Goal: Task Accomplishment & Management: Complete application form

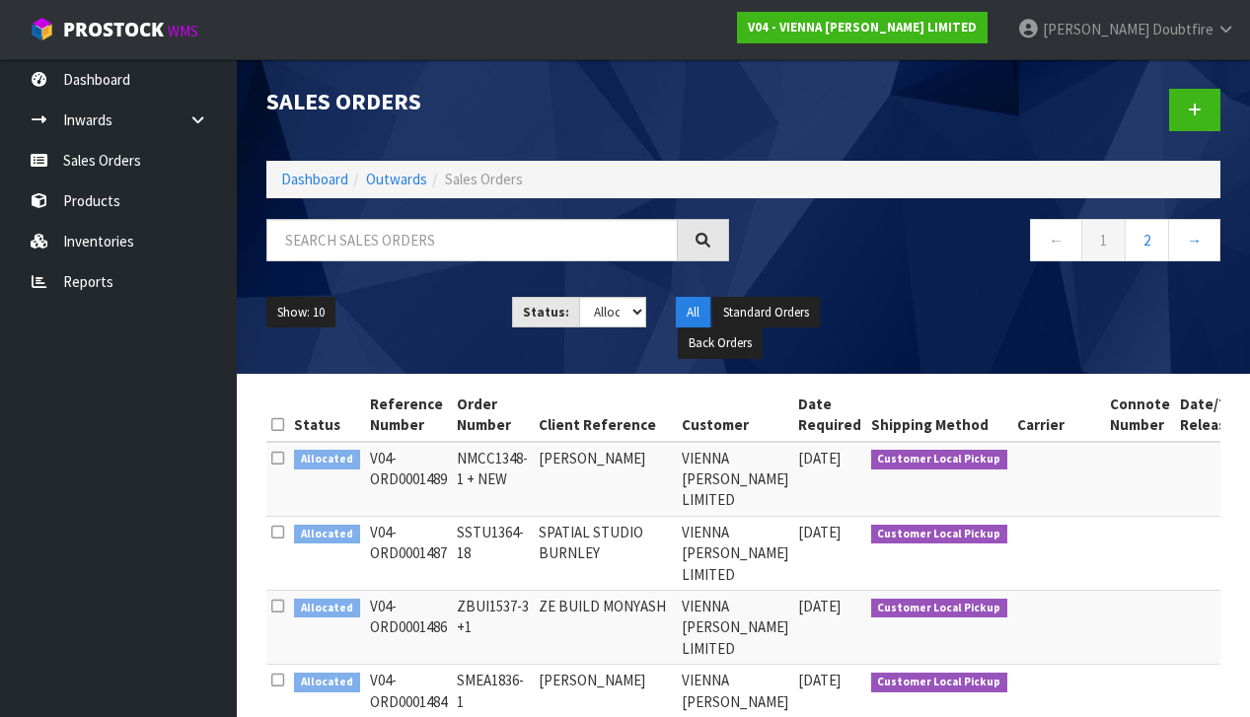
select select "string:2"
click at [1211, 109] on link at bounding box center [1194, 110] width 51 height 42
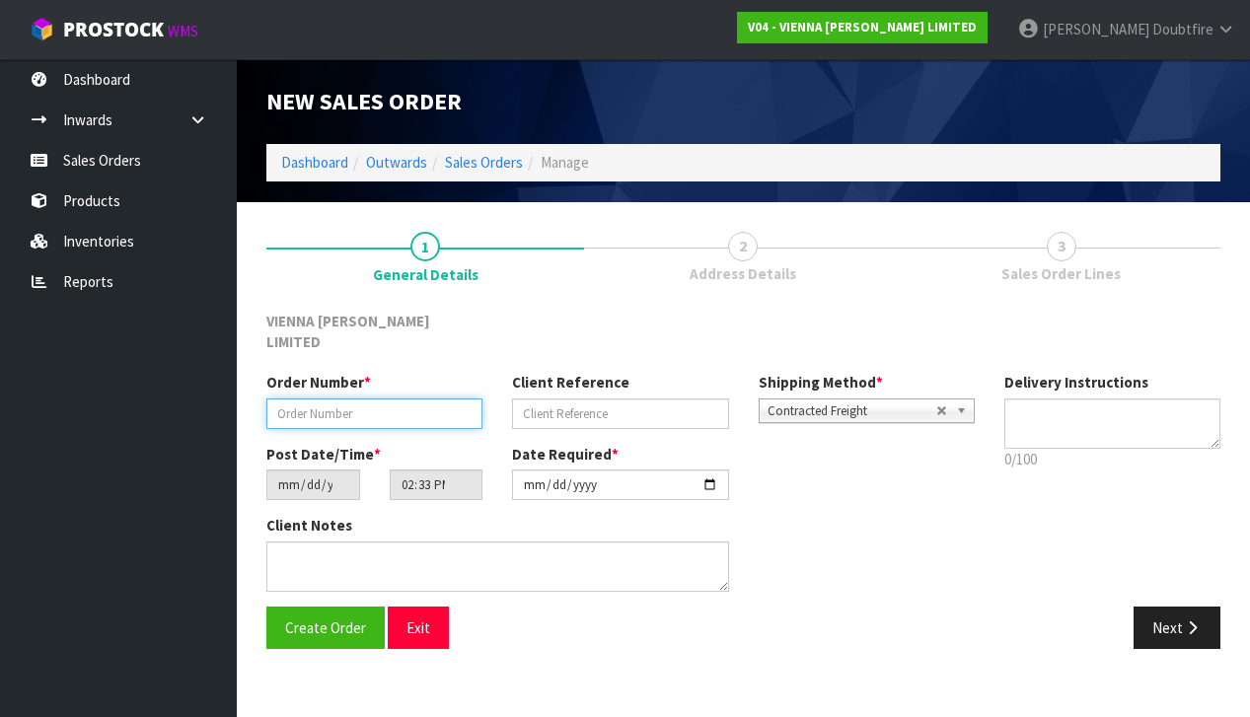
paste input "GGRO1661-2"
type input "GGRO1661-2"
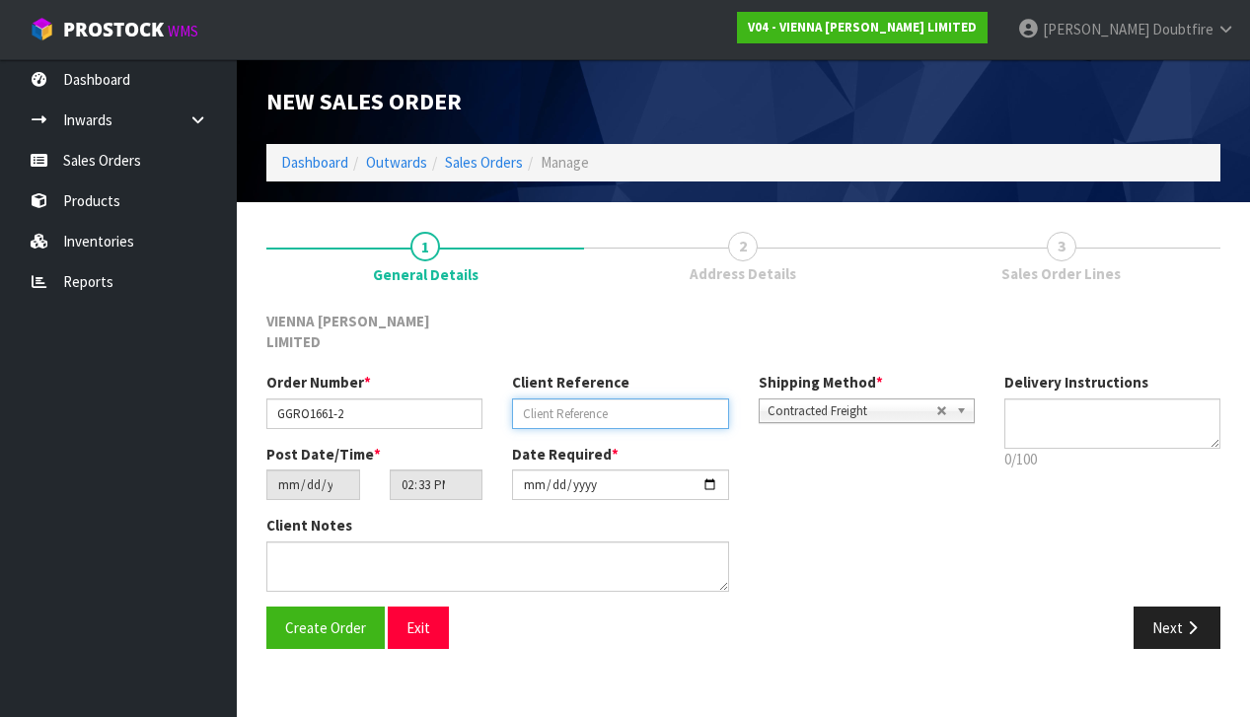
click at [586, 399] on input "text" at bounding box center [620, 414] width 216 height 31
type input "SAMPLE [GEOGRAPHIC_DATA]"
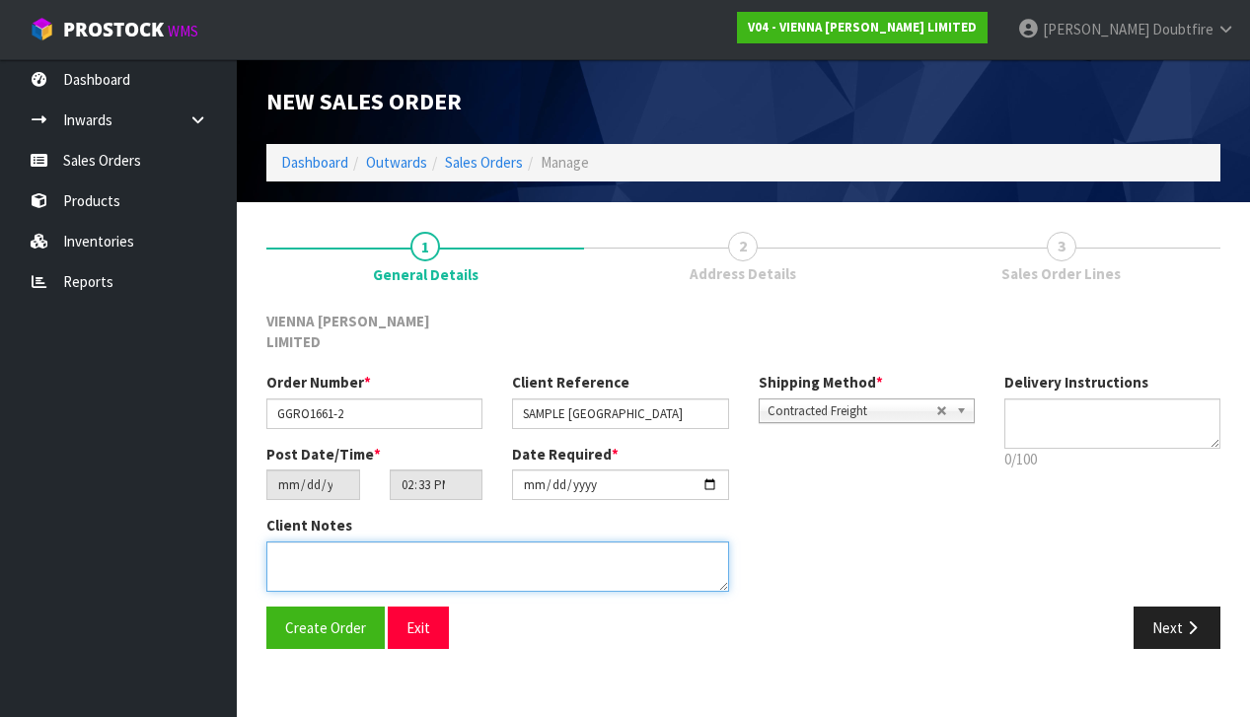
click at [342, 542] on textarea at bounding box center [497, 567] width 463 height 50
type textarea "GUVNOR GROUP SAMPLE"
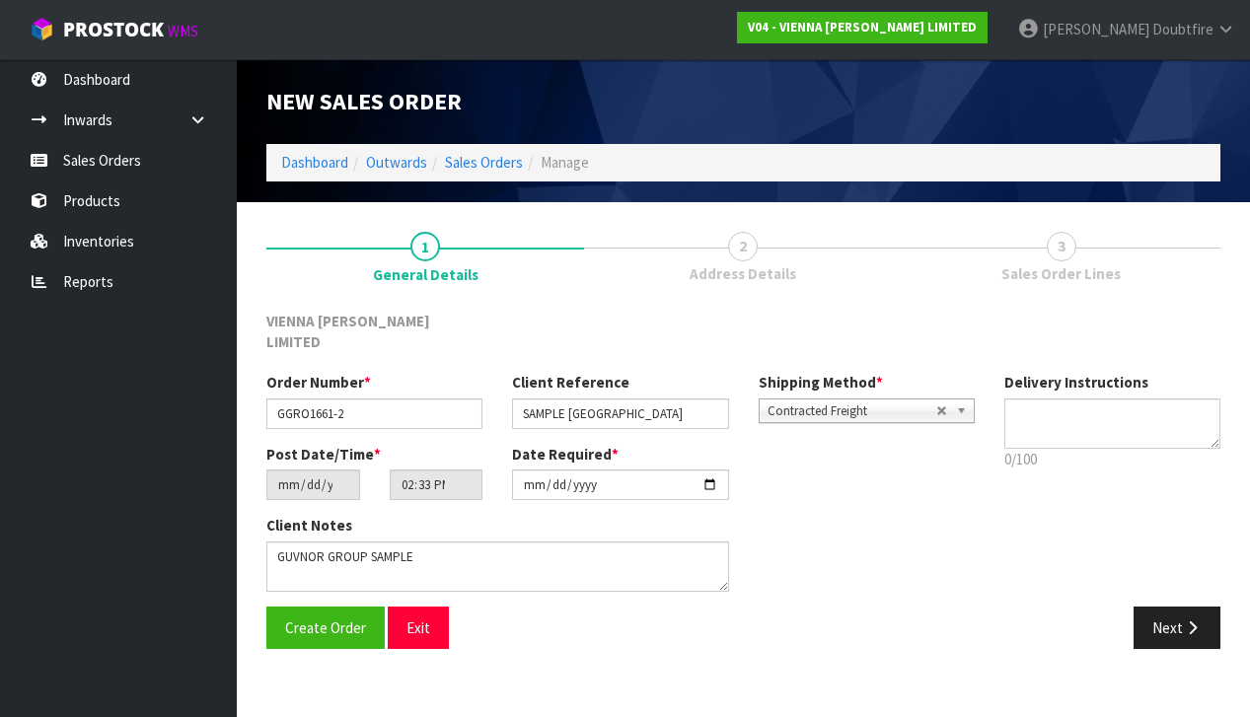
click at [826, 400] on span "Contracted Freight" at bounding box center [851, 412] width 169 height 24
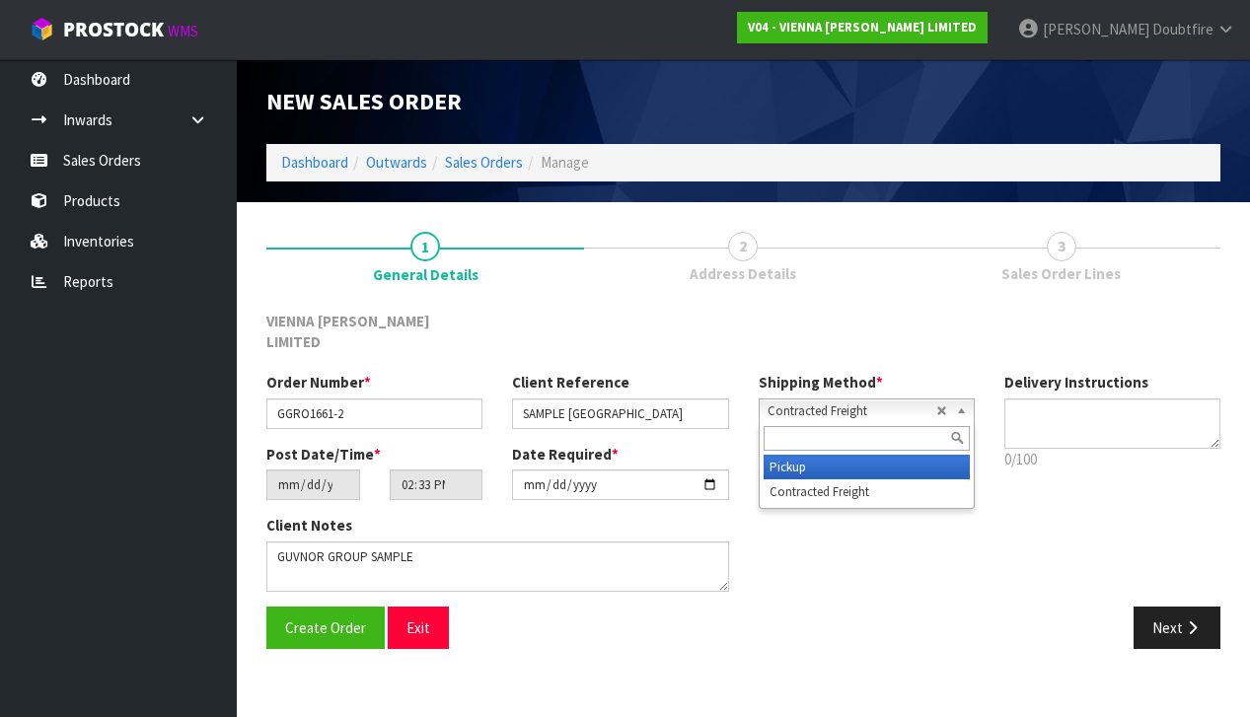
click at [800, 455] on li "Pickup" at bounding box center [867, 467] width 206 height 25
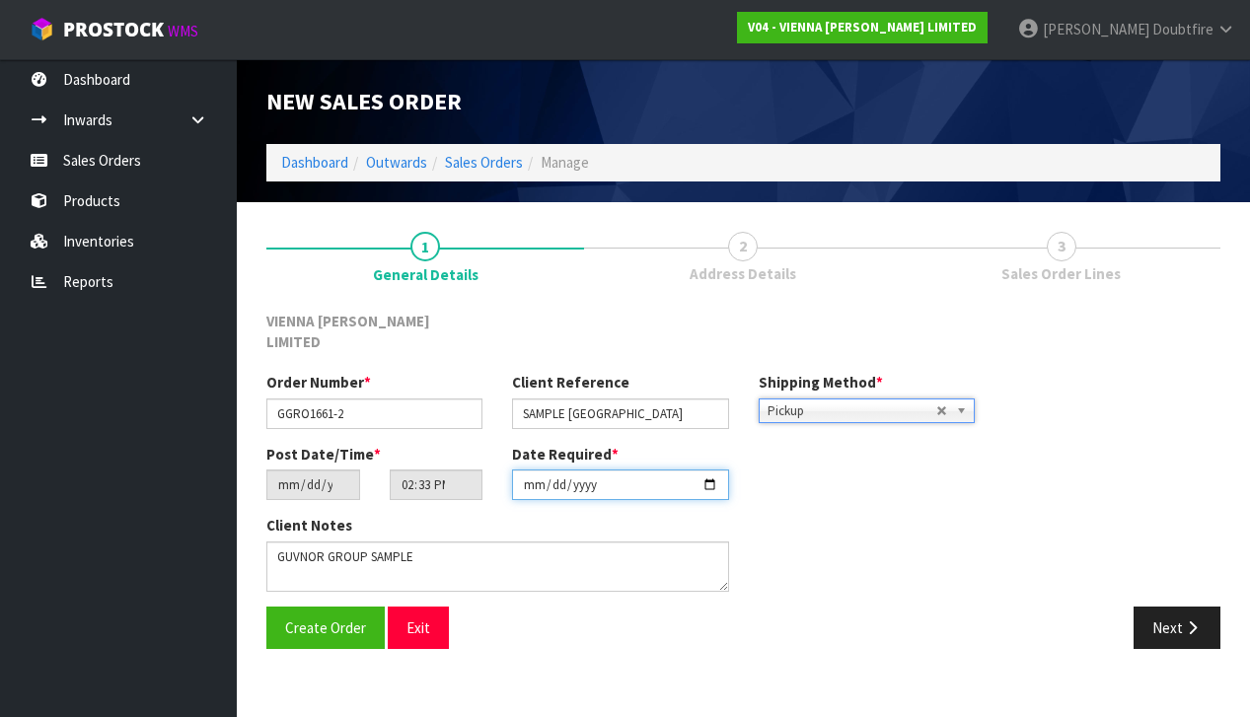
click at [522, 475] on input "[DATE]" at bounding box center [620, 485] width 216 height 31
type input "[DATE]"
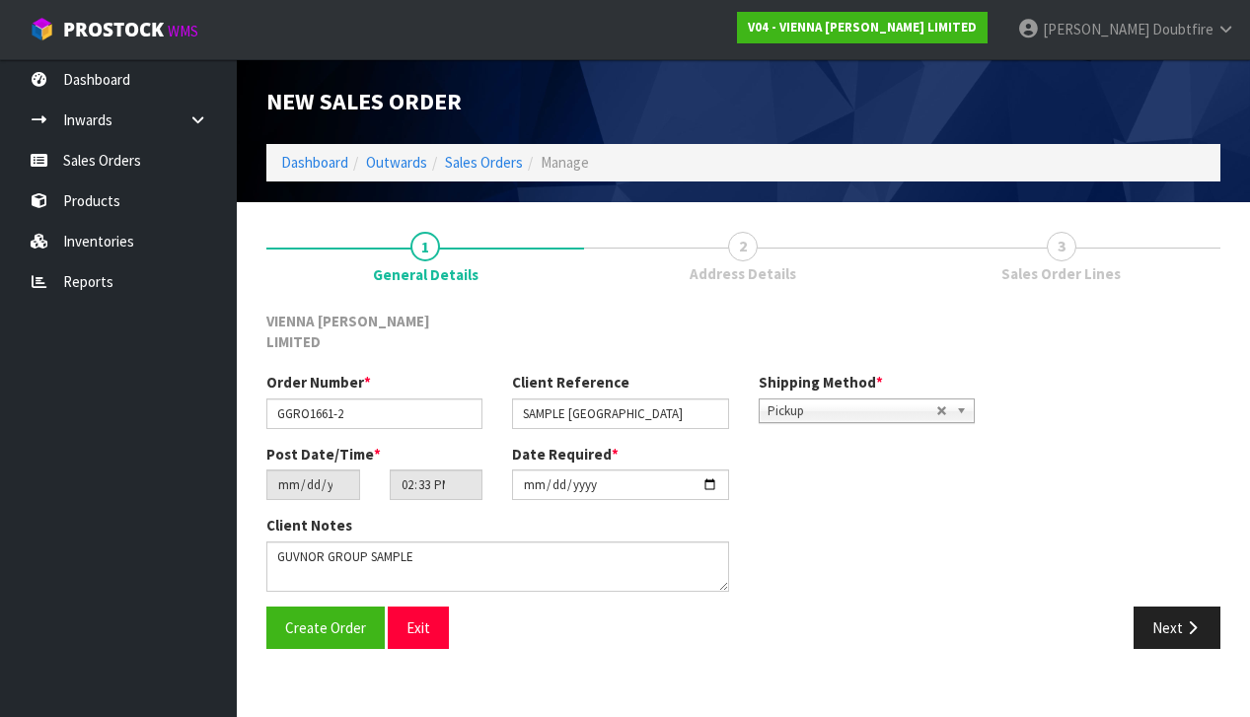
click at [785, 515] on div "Client Notes" at bounding box center [621, 560] width 738 height 91
click at [328, 619] on span "Create Order" at bounding box center [325, 628] width 81 height 19
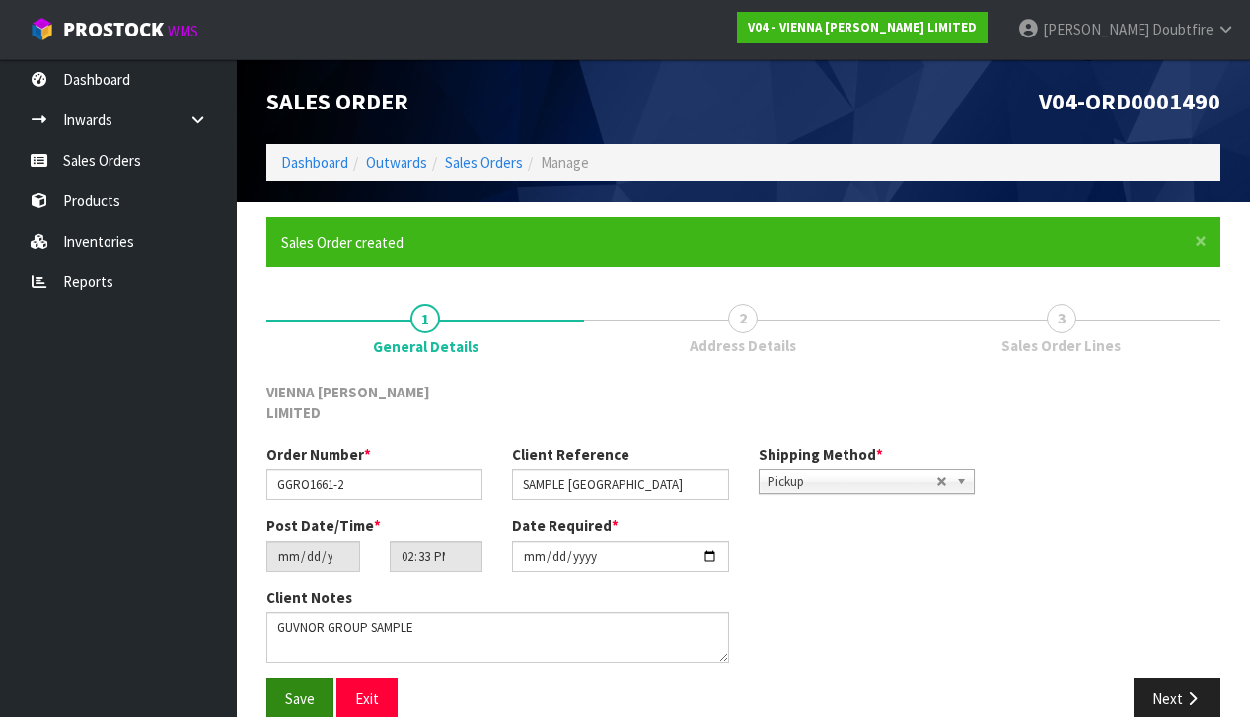
click at [298, 690] on span "Save" at bounding box center [300, 699] width 30 height 19
click at [1180, 678] on button "Next" at bounding box center [1176, 699] width 87 height 42
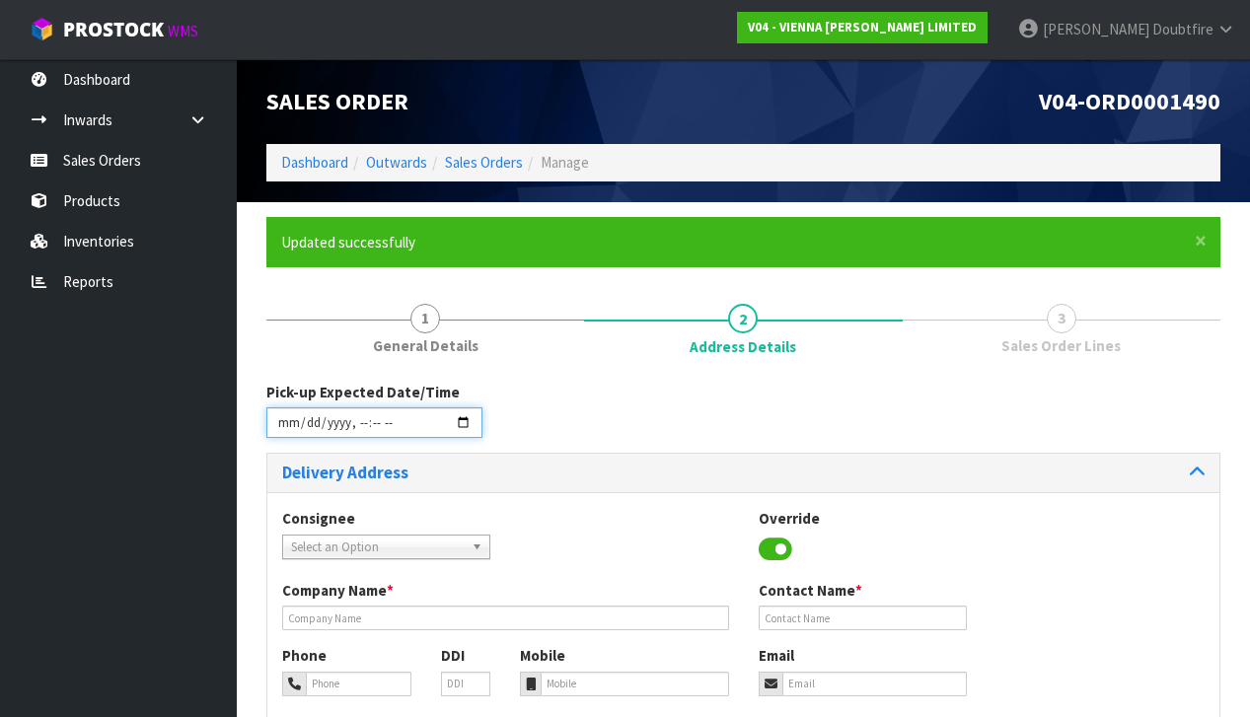
click at [283, 432] on input "datetime-local" at bounding box center [374, 422] width 216 height 31
drag, startPoint x: 593, startPoint y: 414, endPoint x: 445, endPoint y: 425, distance: 148.4
click at [593, 414] on div "Pick-up Expected Date/Time" at bounding box center [744, 417] width 984 height 71
click at [358, 435] on input "datetime-local" at bounding box center [374, 422] width 216 height 31
click at [546, 424] on div "Pick-up Expected Date/Time" at bounding box center [744, 417] width 984 height 71
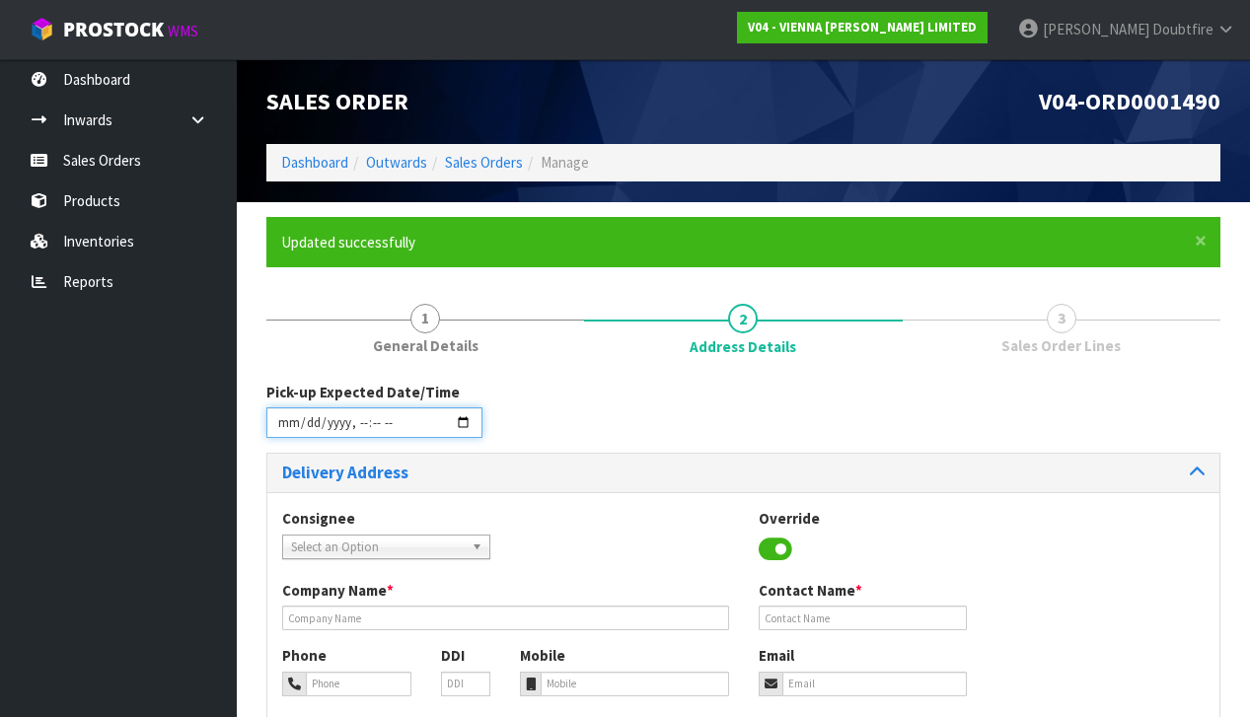
click at [377, 433] on input "datetime-local" at bounding box center [374, 422] width 216 height 31
click at [519, 429] on div "Pick-up Expected Date/Time" at bounding box center [744, 417] width 984 height 71
click at [392, 435] on input "datetime-local" at bounding box center [374, 422] width 216 height 31
type input "[DATE]T10:00"
click at [606, 409] on div "Pick-up Expected Date/Time" at bounding box center [744, 417] width 984 height 71
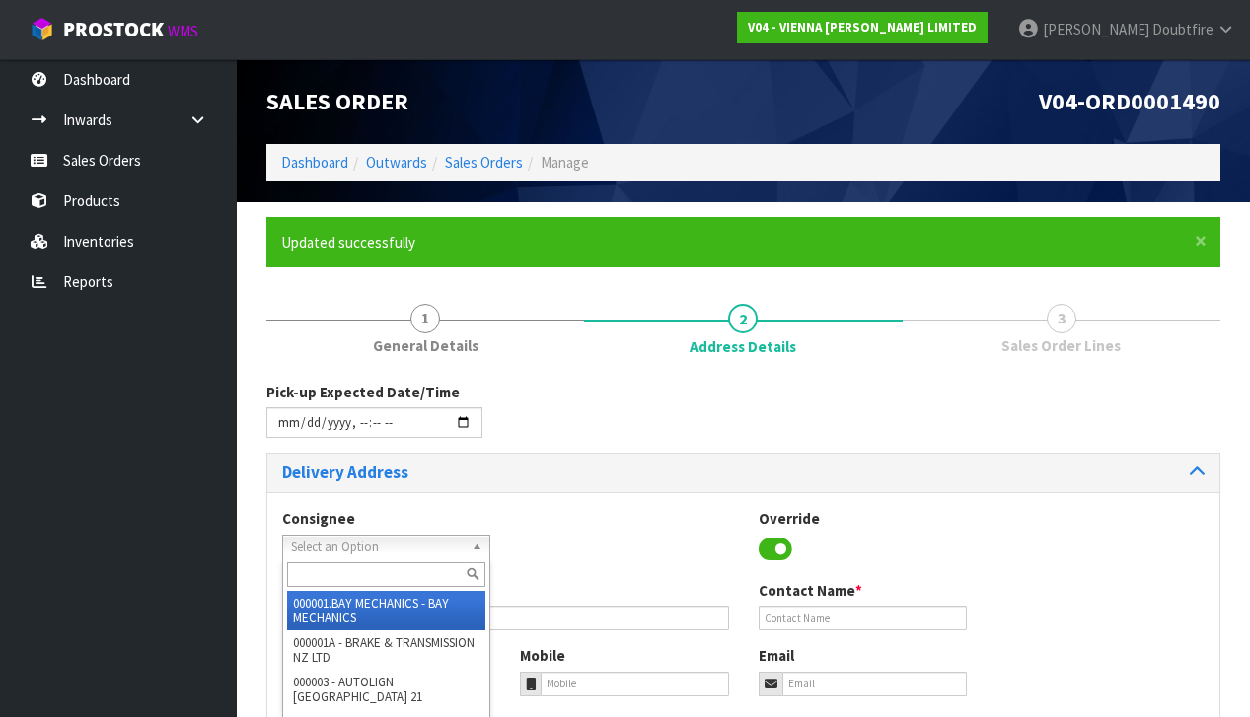
click at [341, 537] on span "Select an Option" at bounding box center [377, 548] width 173 height 24
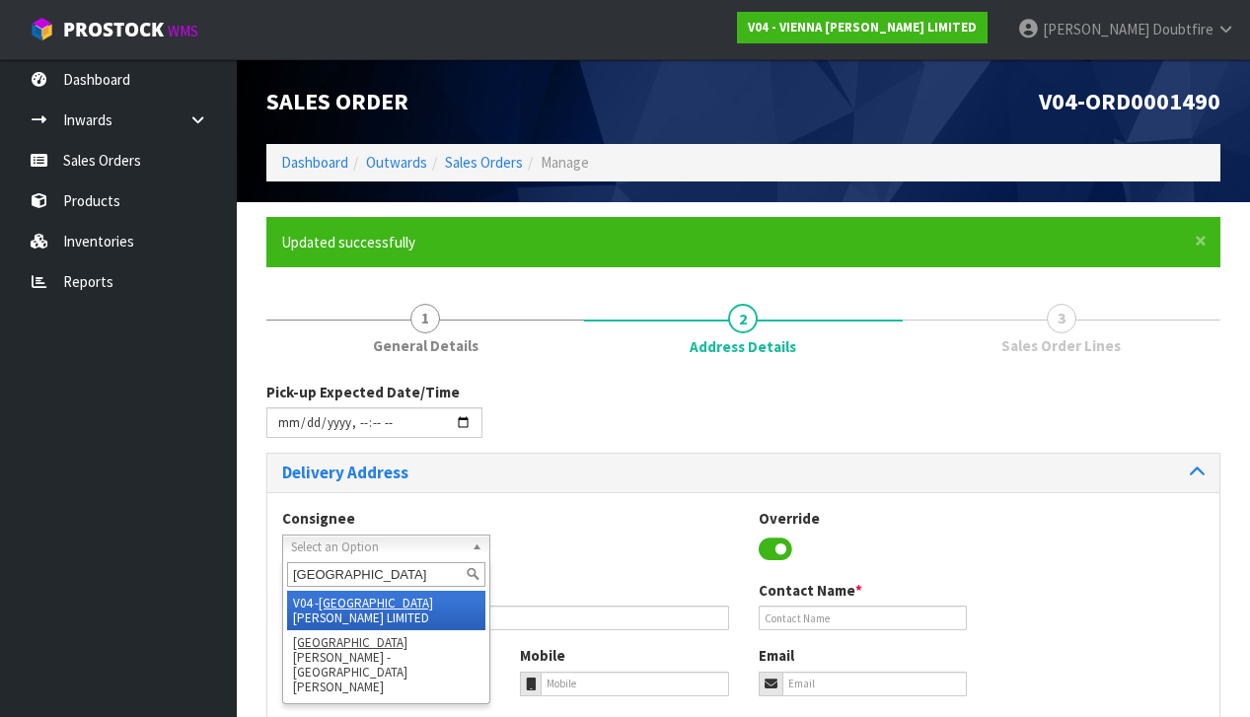
type input "[GEOGRAPHIC_DATA]"
click at [403, 597] on li "V04 - VIENNA [PERSON_NAME] LIMITED" at bounding box center [386, 610] width 198 height 39
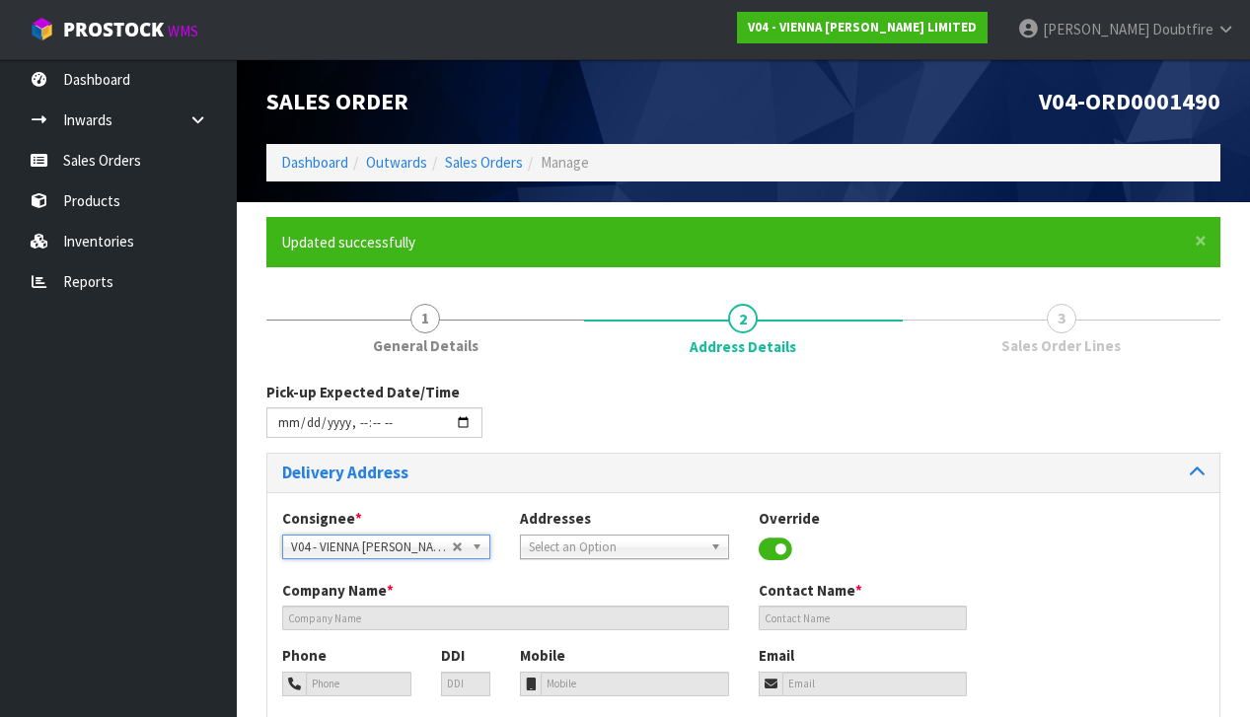
type input "VIENNA [PERSON_NAME] LIMITED"
type input "[PERSON_NAME]"
type input "[PHONE_NUMBER]"
type input "[PERSON_NAME][EMAIL_ADDRESS][DOMAIN_NAME]"
type input "2 ROXBURGH ST"
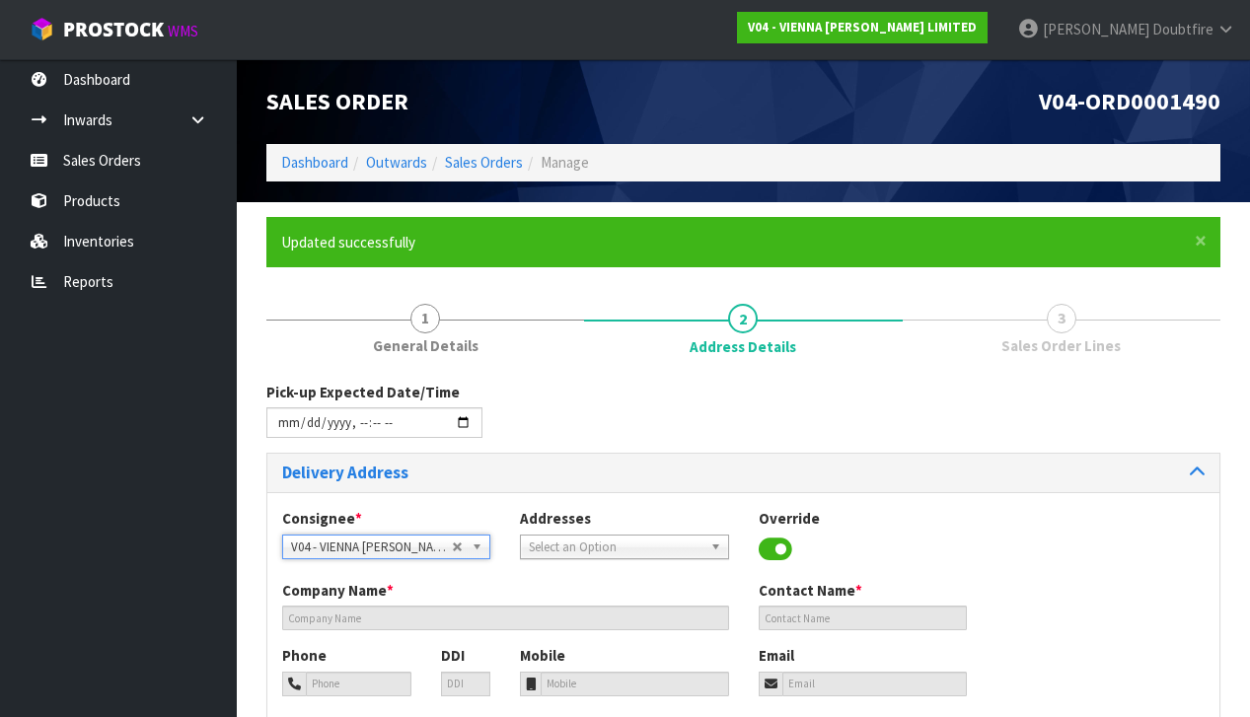
type input "1023"
type input "[GEOGRAPHIC_DATA]"
type input "NEWMARKET"
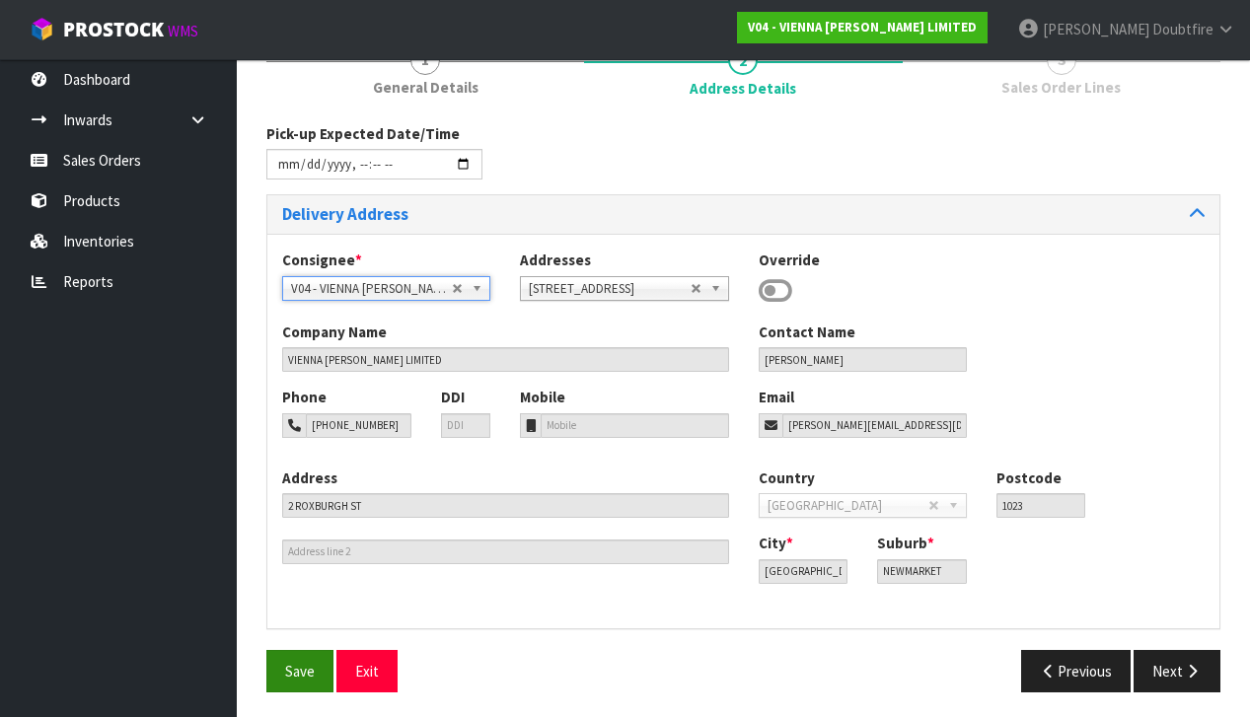
scroll to position [257, 0]
click at [303, 668] on span "Save" at bounding box center [300, 672] width 30 height 19
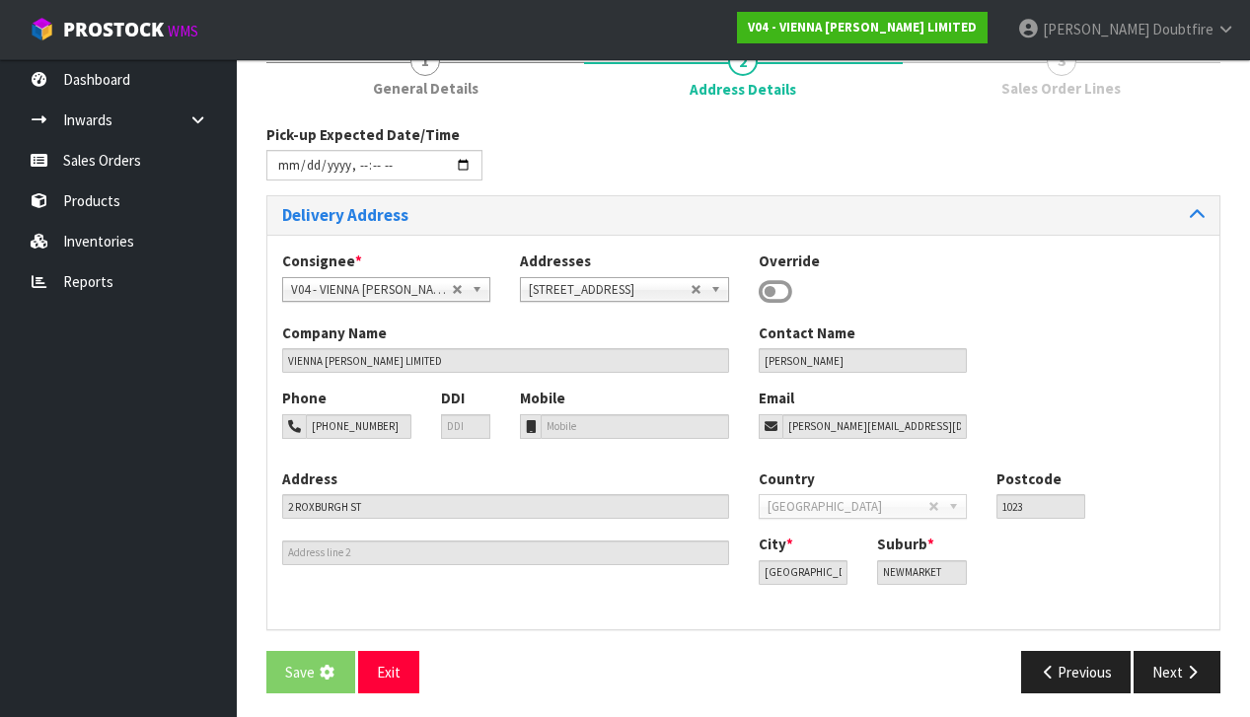
scroll to position [0, 0]
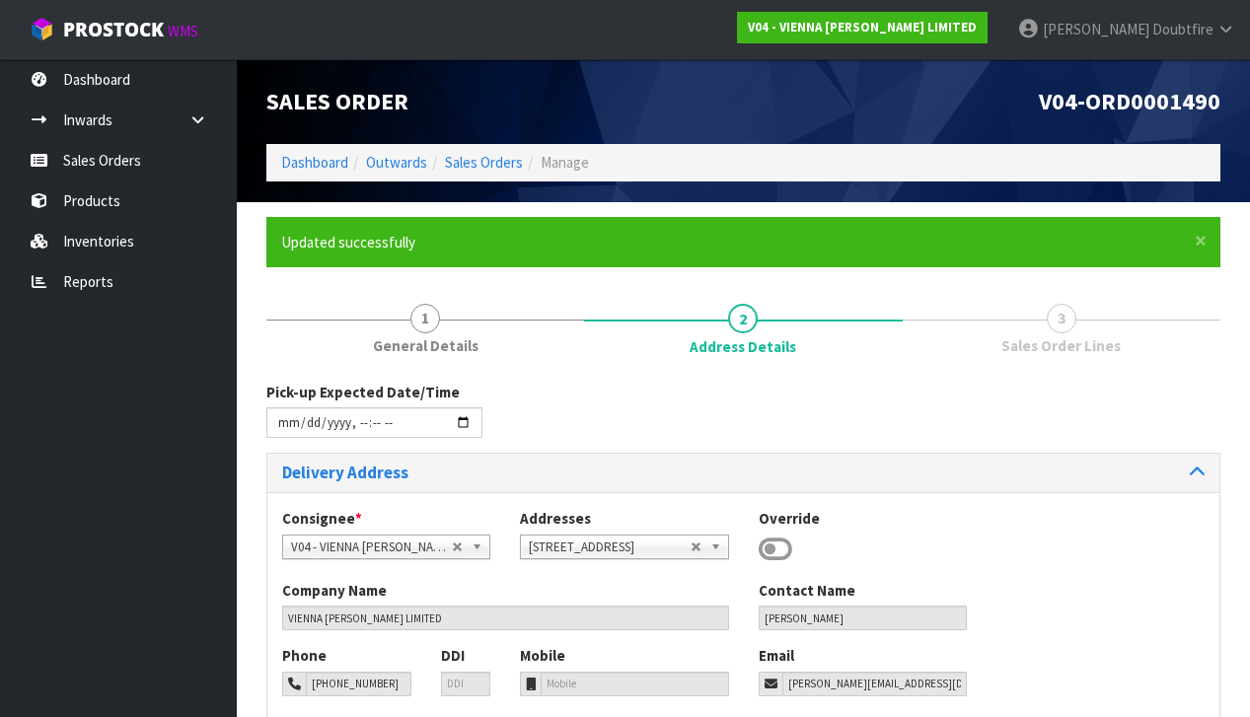
type input "[DATE]T10:00"
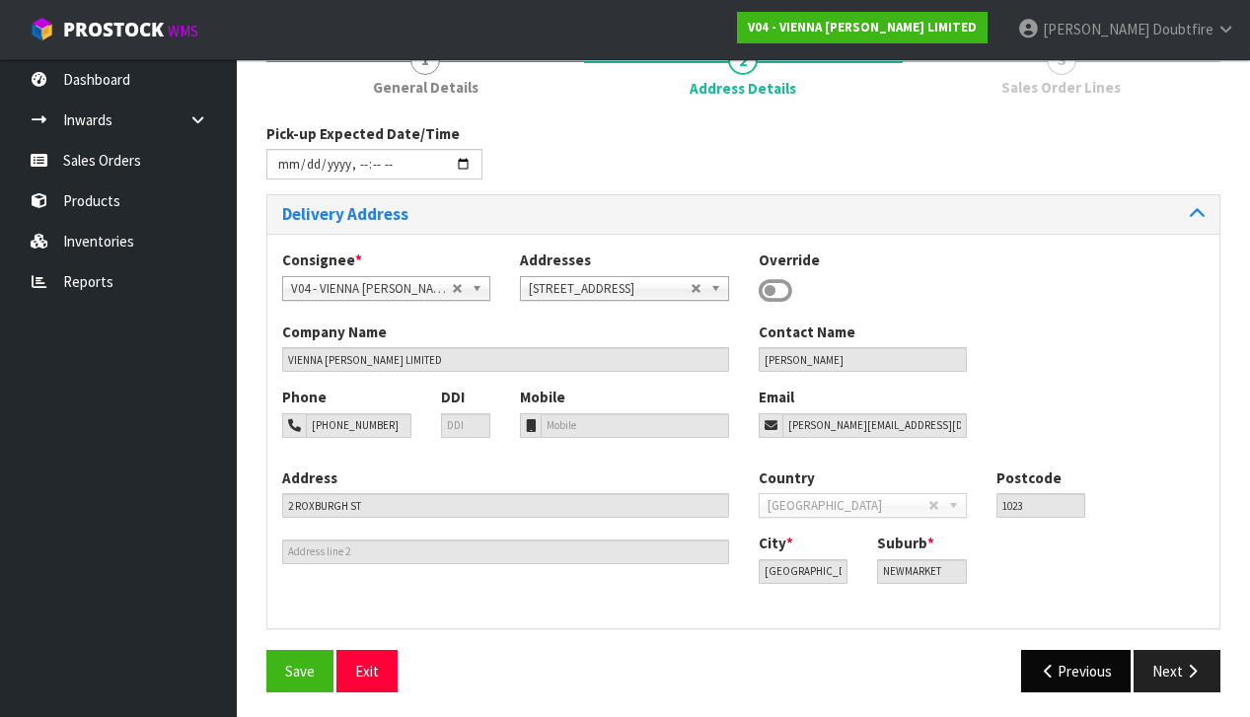
scroll to position [257, 0]
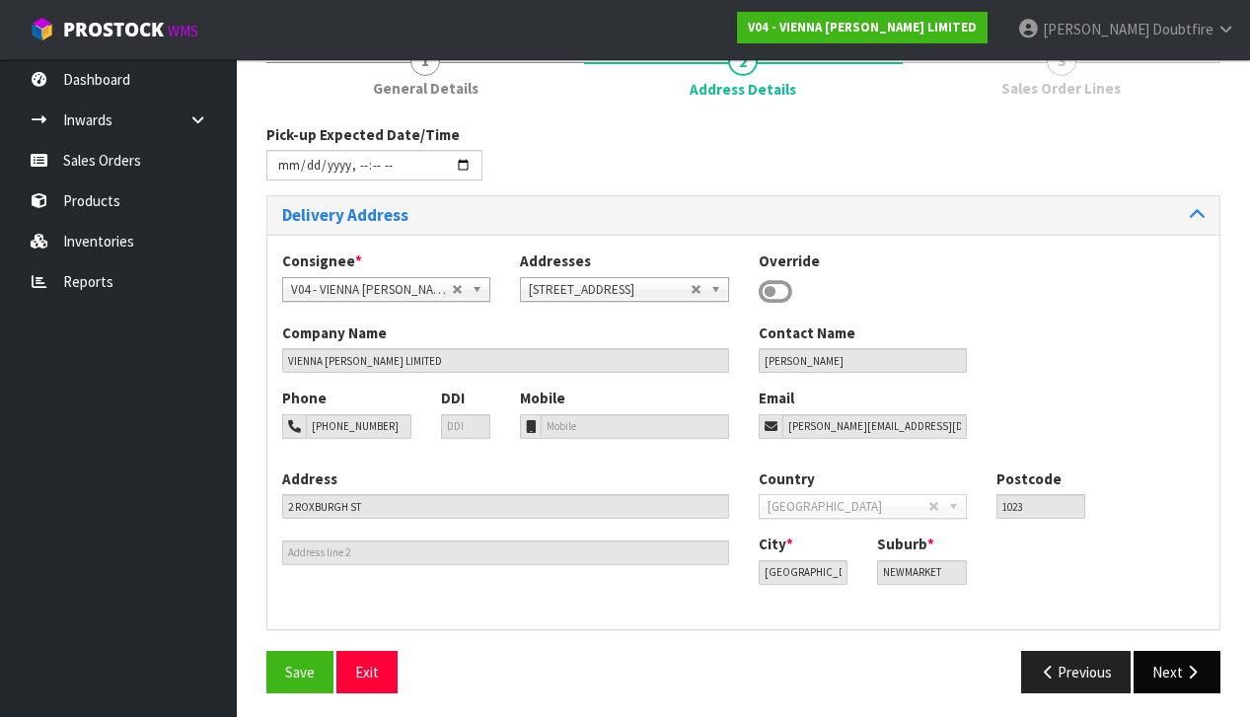
click at [1187, 671] on icon "button" at bounding box center [1192, 672] width 19 height 15
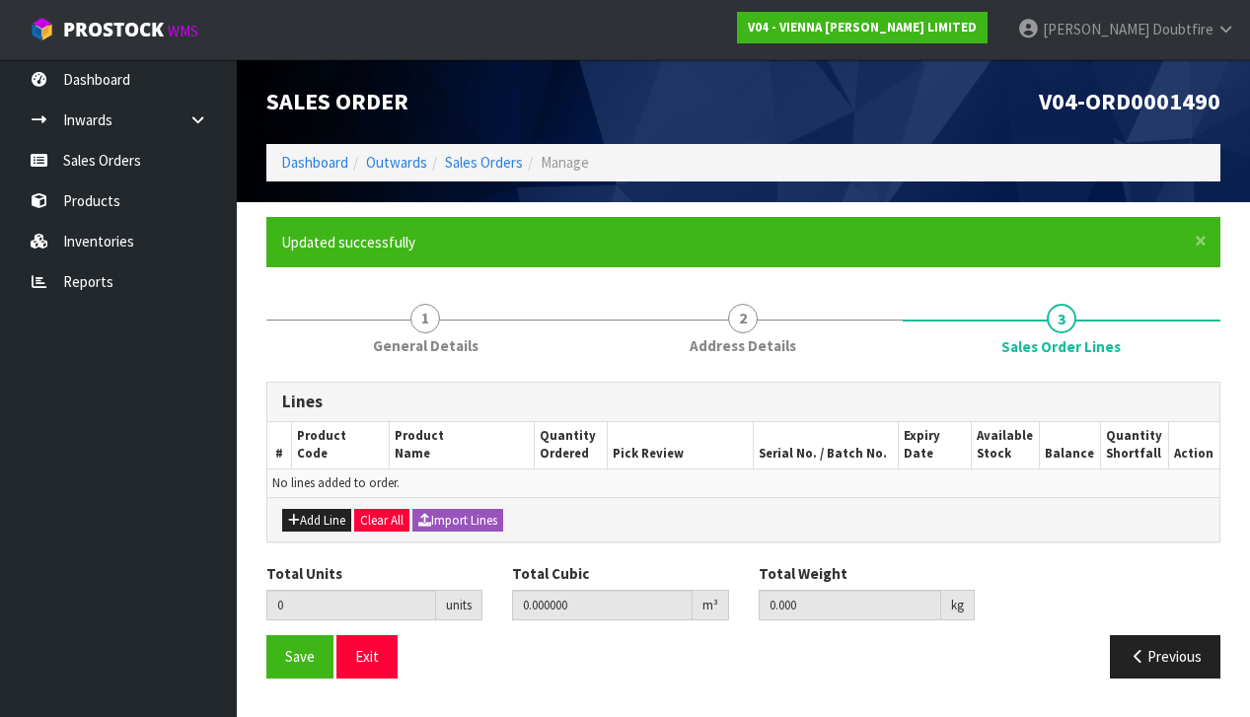
scroll to position [0, 0]
click at [314, 516] on button "Add Line" at bounding box center [316, 521] width 69 height 24
type input "0"
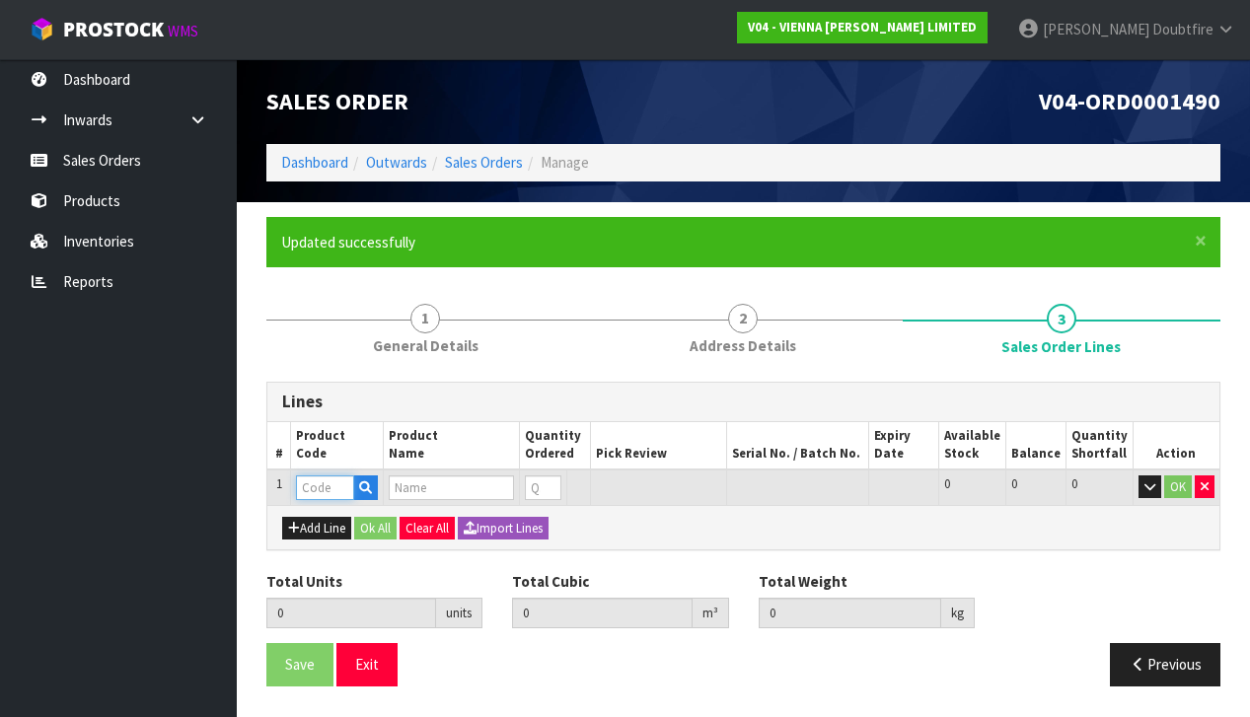
click at [317, 484] on input "text" at bounding box center [325, 487] width 58 height 25
click at [423, 485] on input "text" at bounding box center [451, 487] width 125 height 25
type input "[GEOGRAPHIC_DATA]"
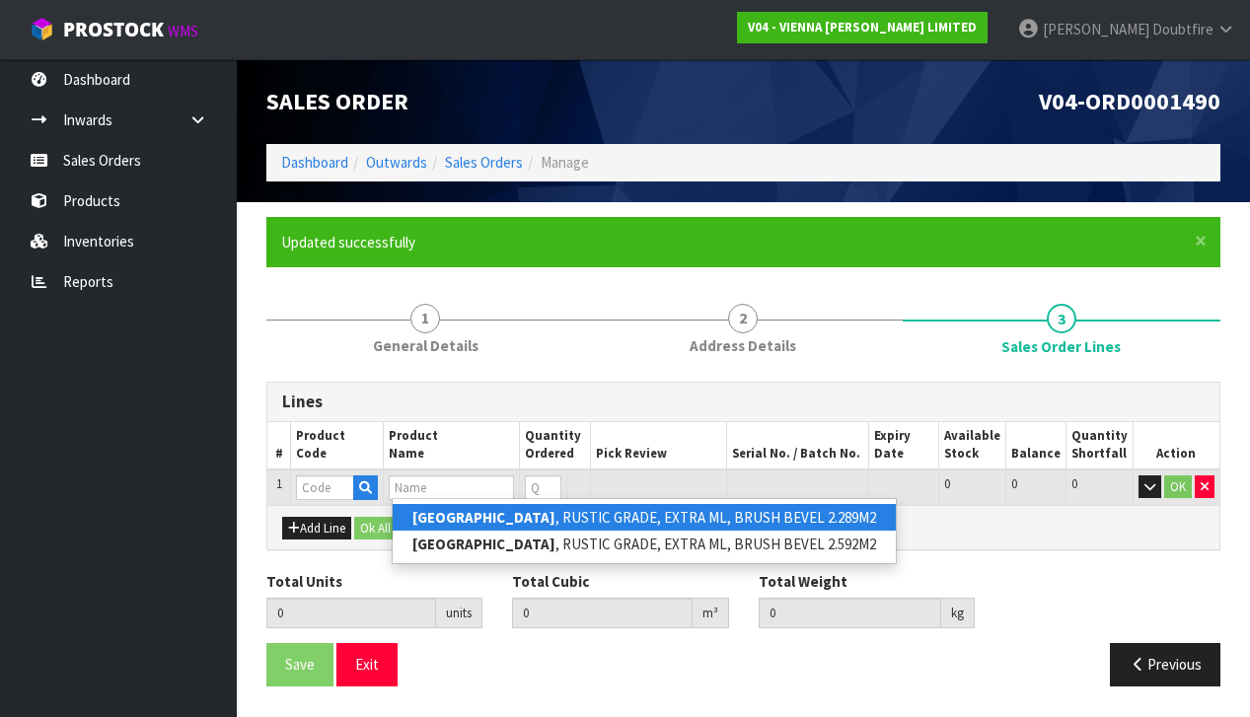
click at [483, 520] on strong "[GEOGRAPHIC_DATA]" at bounding box center [483, 517] width 143 height 19
type input "MANHATTAN, RUSTIC GRADE, EXTRA ML, BRUSH BEVEL 2.289M2"
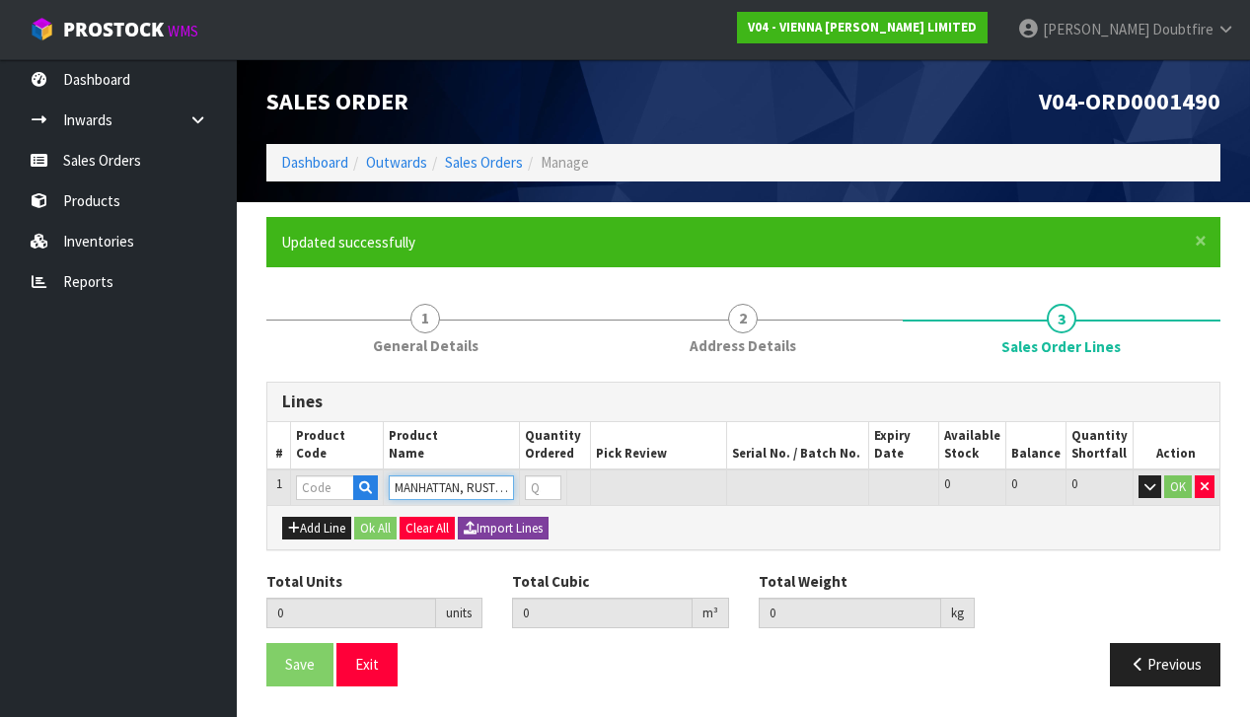
type input "0.000000"
type input "0.000"
type input "VW-M180X2120"
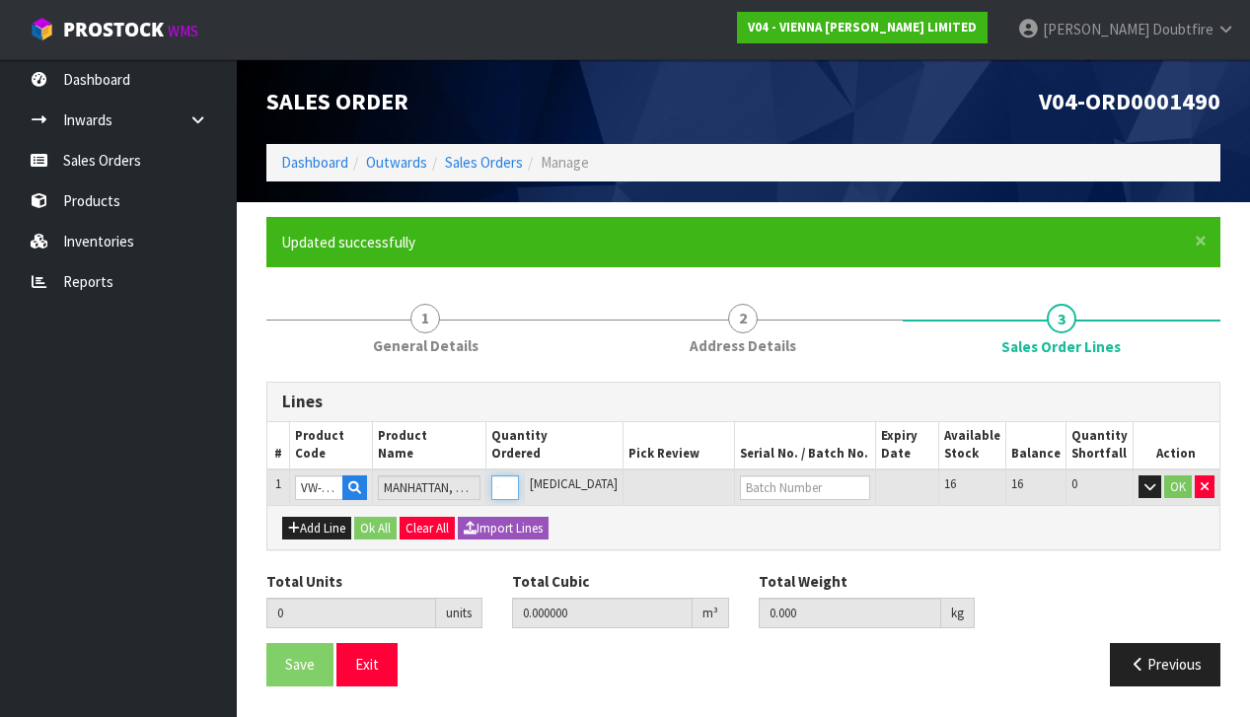
type input "1"
type input "0.04047"
type input "26"
click at [519, 476] on input "1" at bounding box center [505, 487] width 28 height 25
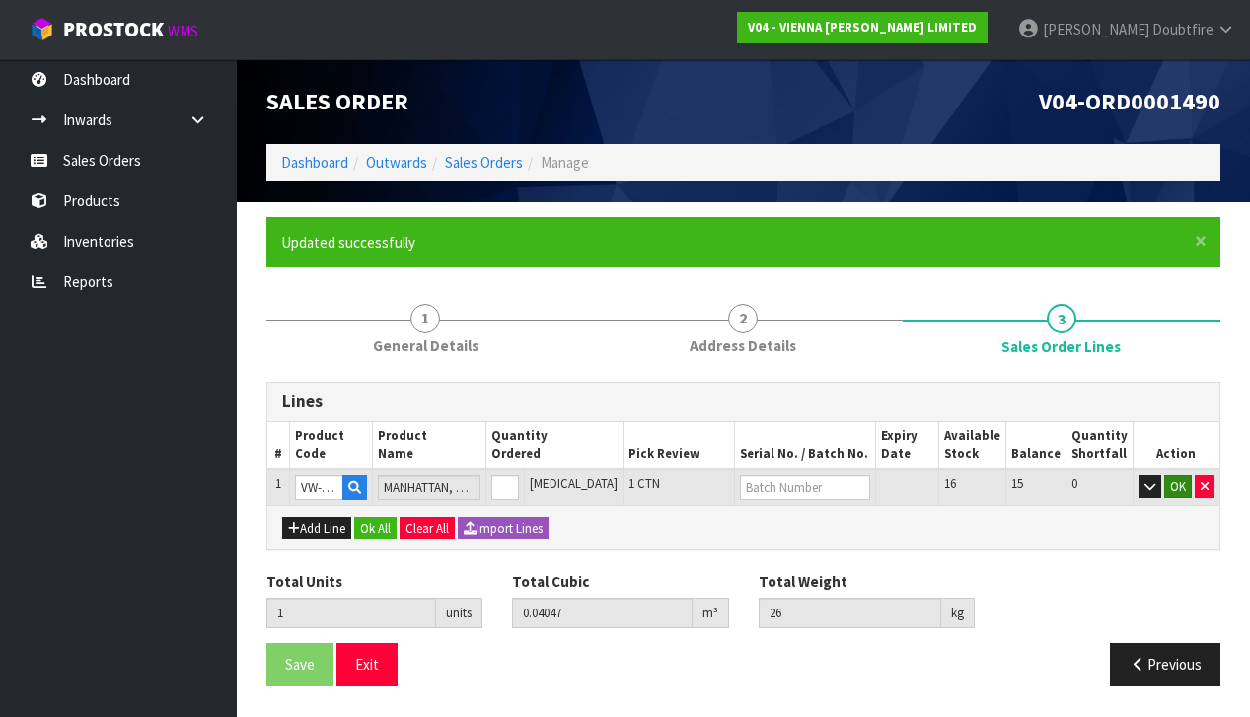
click at [1188, 481] on button "OK" at bounding box center [1178, 487] width 28 height 24
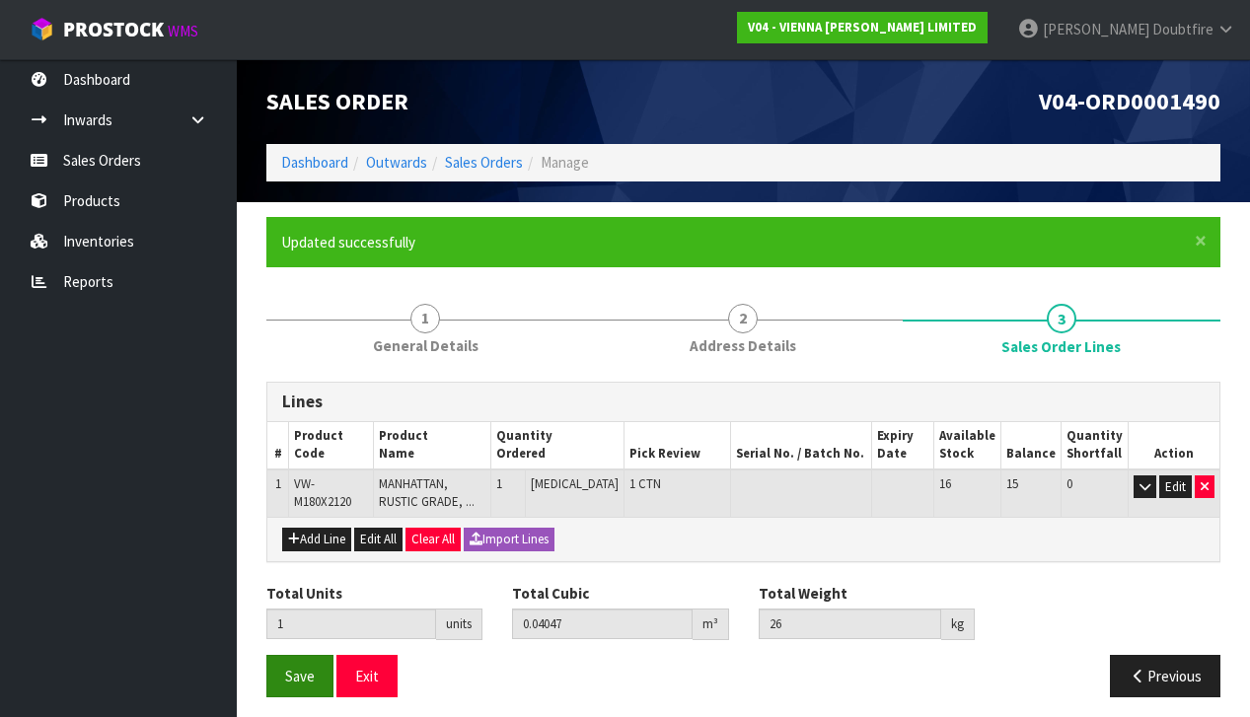
click at [302, 671] on span "Save" at bounding box center [300, 676] width 30 height 19
click at [287, 674] on span "Save" at bounding box center [300, 676] width 30 height 19
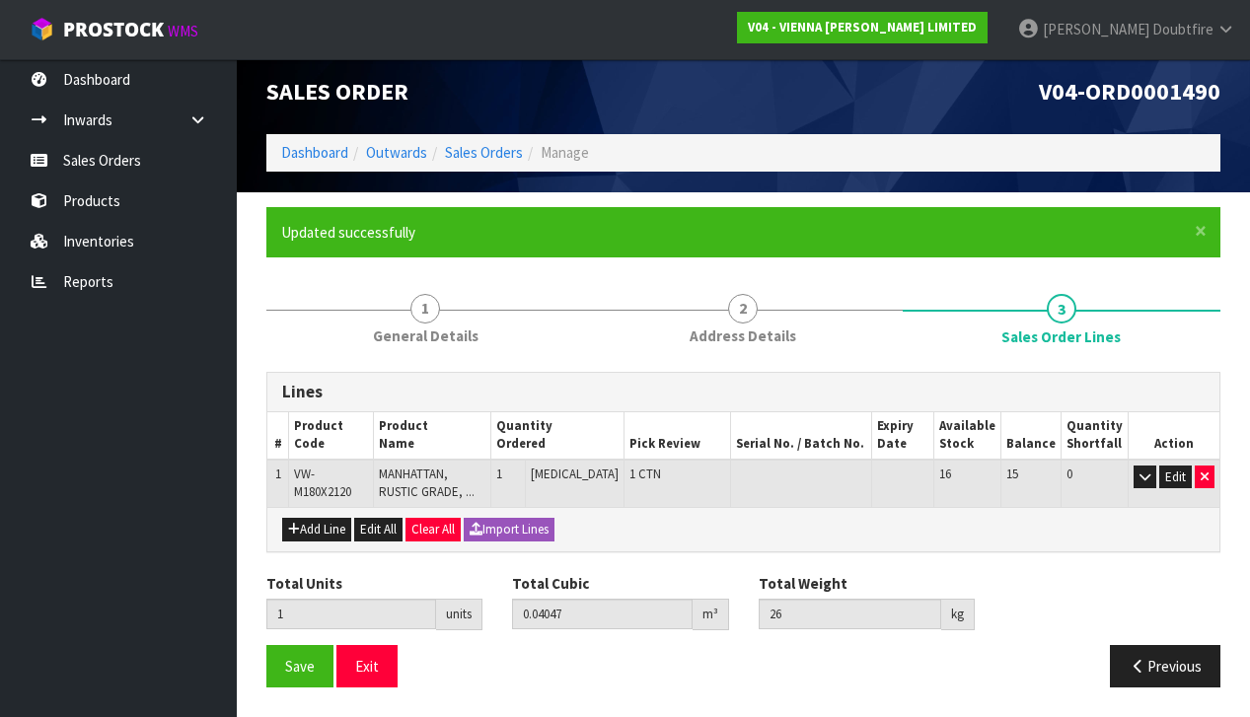
click at [293, 678] on div "Save Exit Previous" at bounding box center [744, 673] width 984 height 57
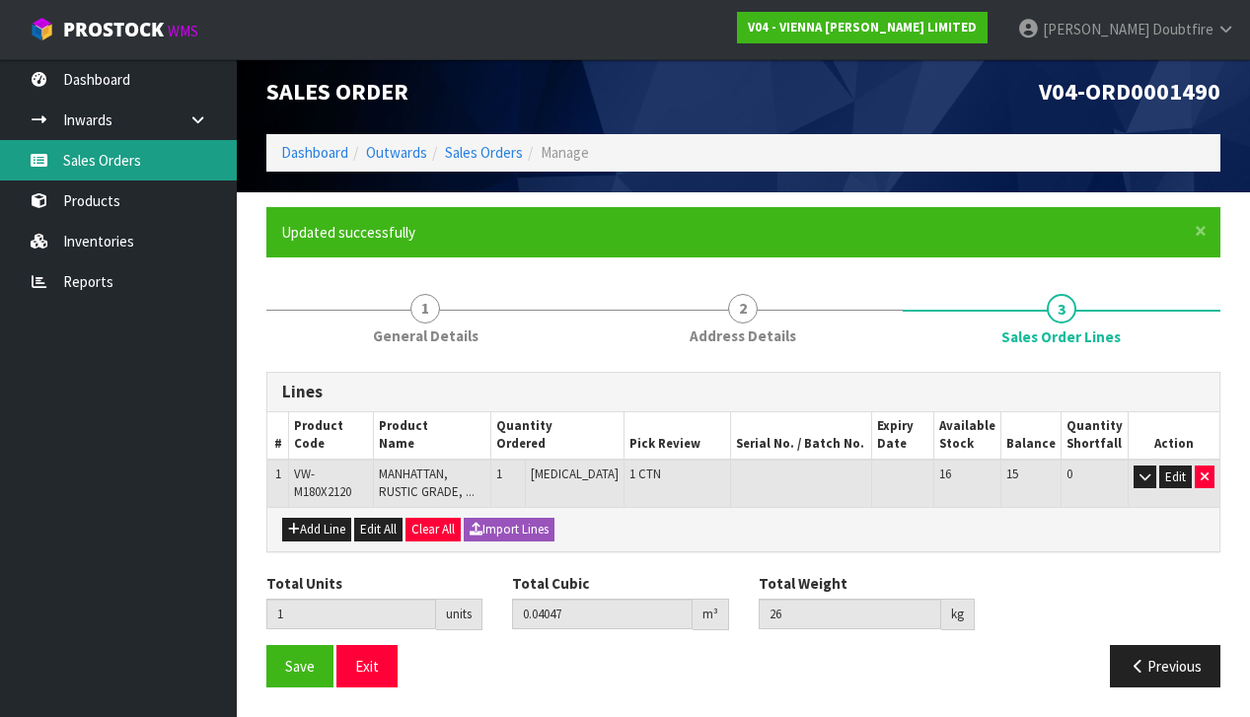
click at [103, 153] on link "Sales Orders" at bounding box center [118, 160] width 237 height 40
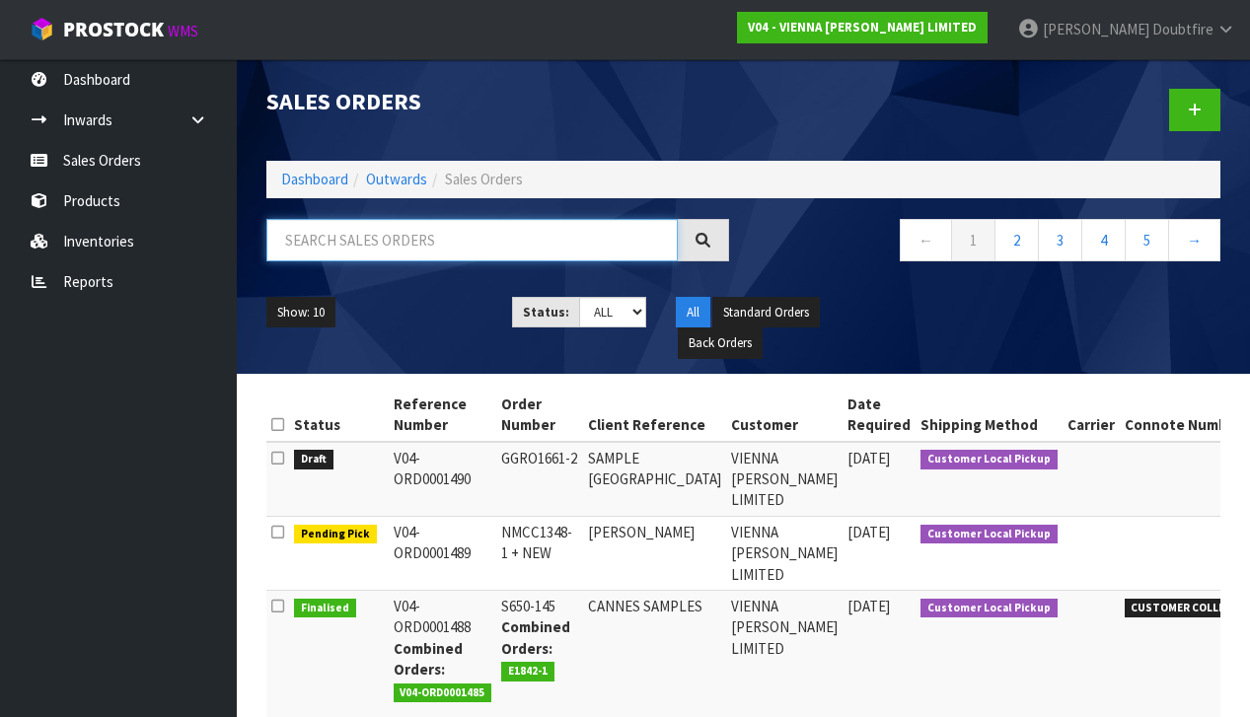
click at [318, 240] on input "text" at bounding box center [471, 240] width 411 height 42
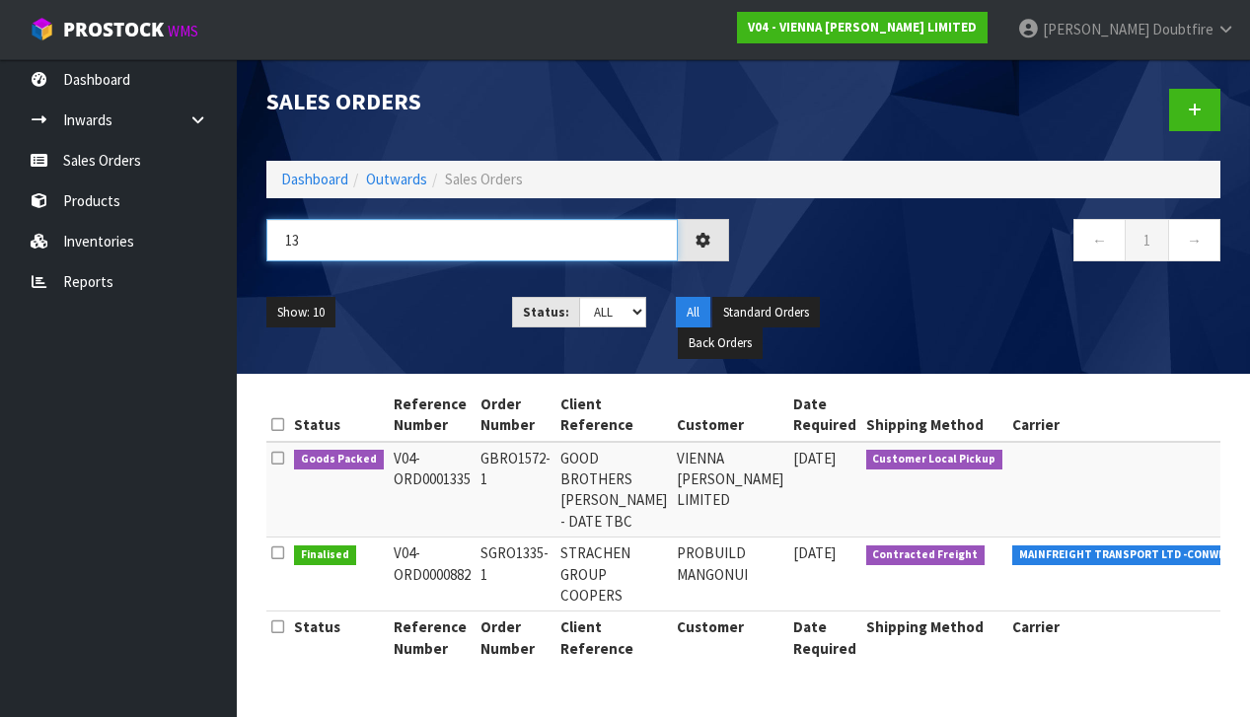
type input "1"
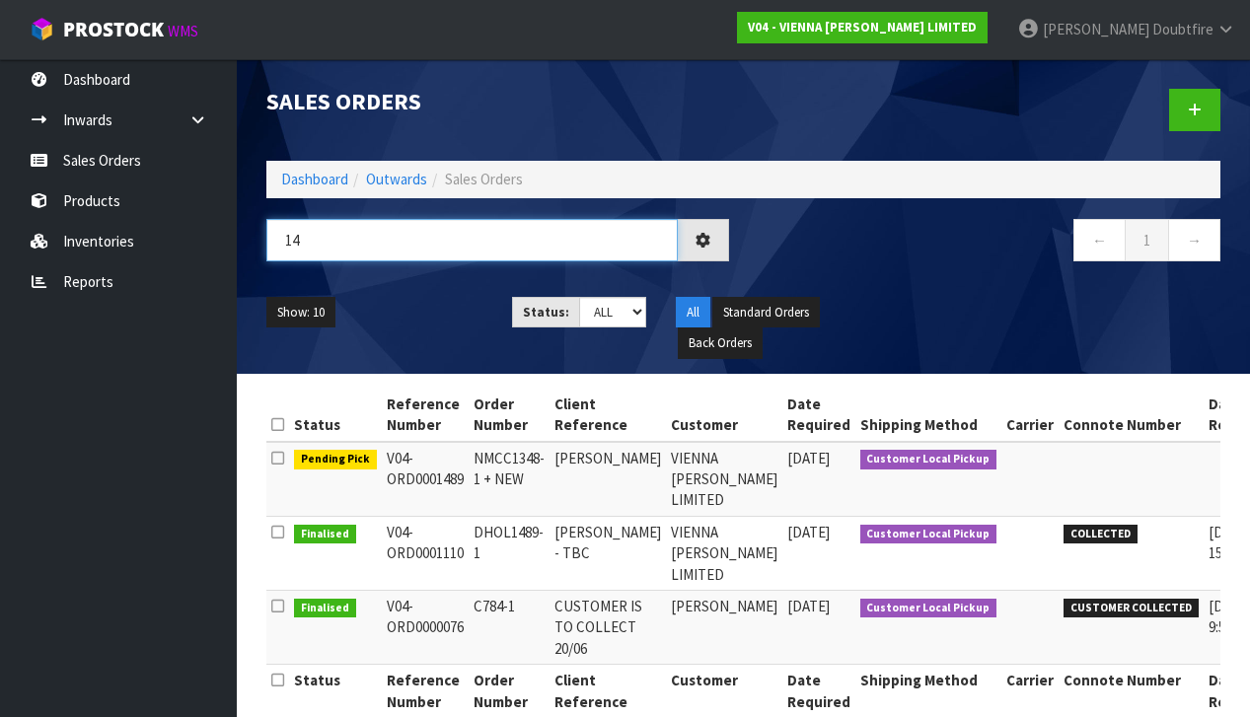
type input "1"
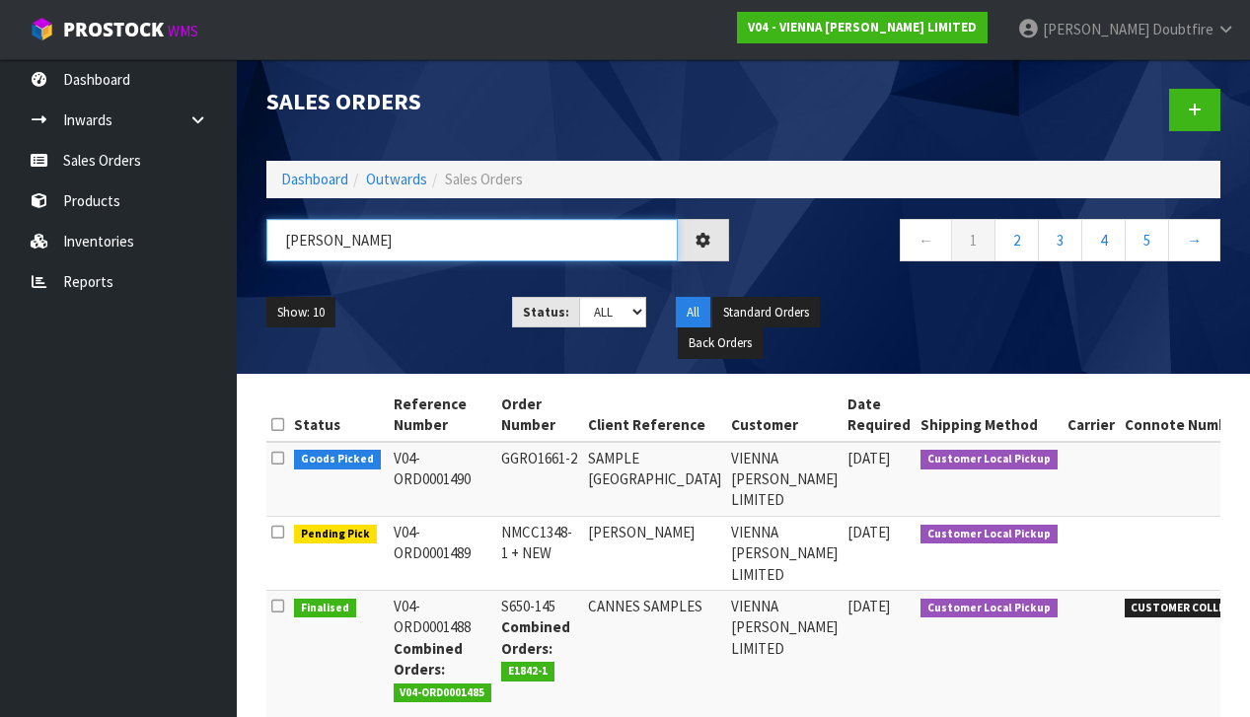
type input "[PERSON_NAME]"
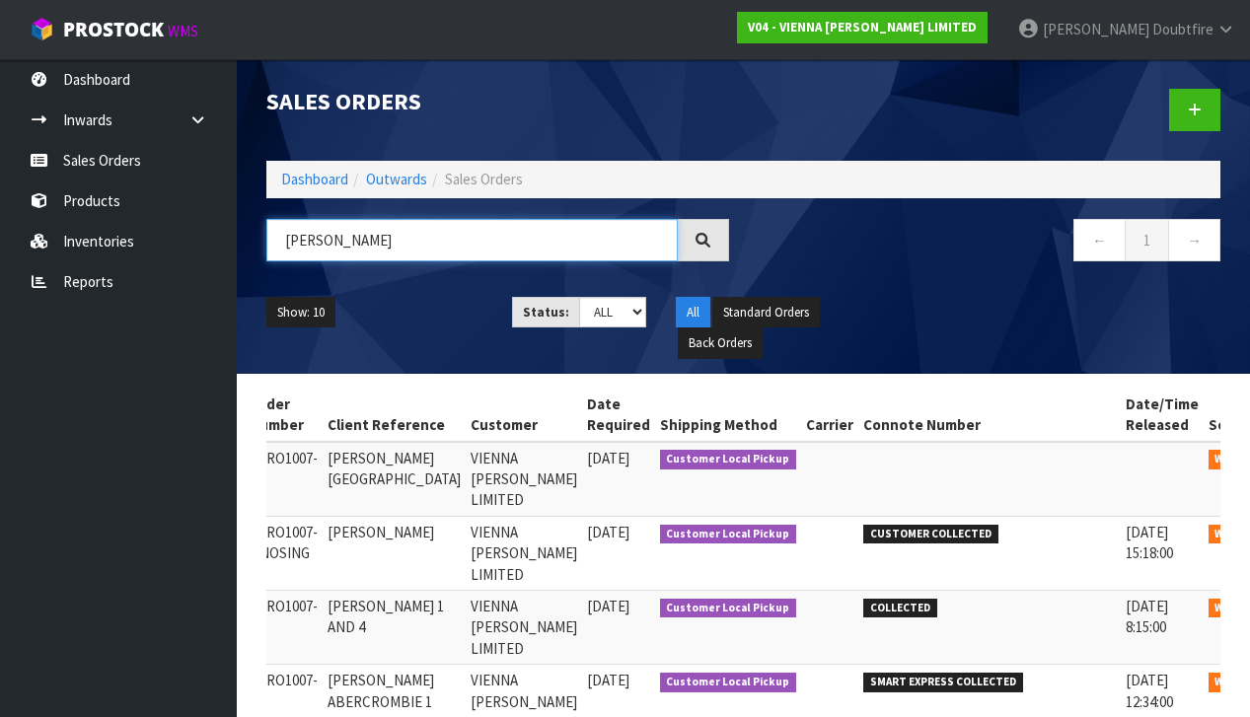
scroll to position [0, 206]
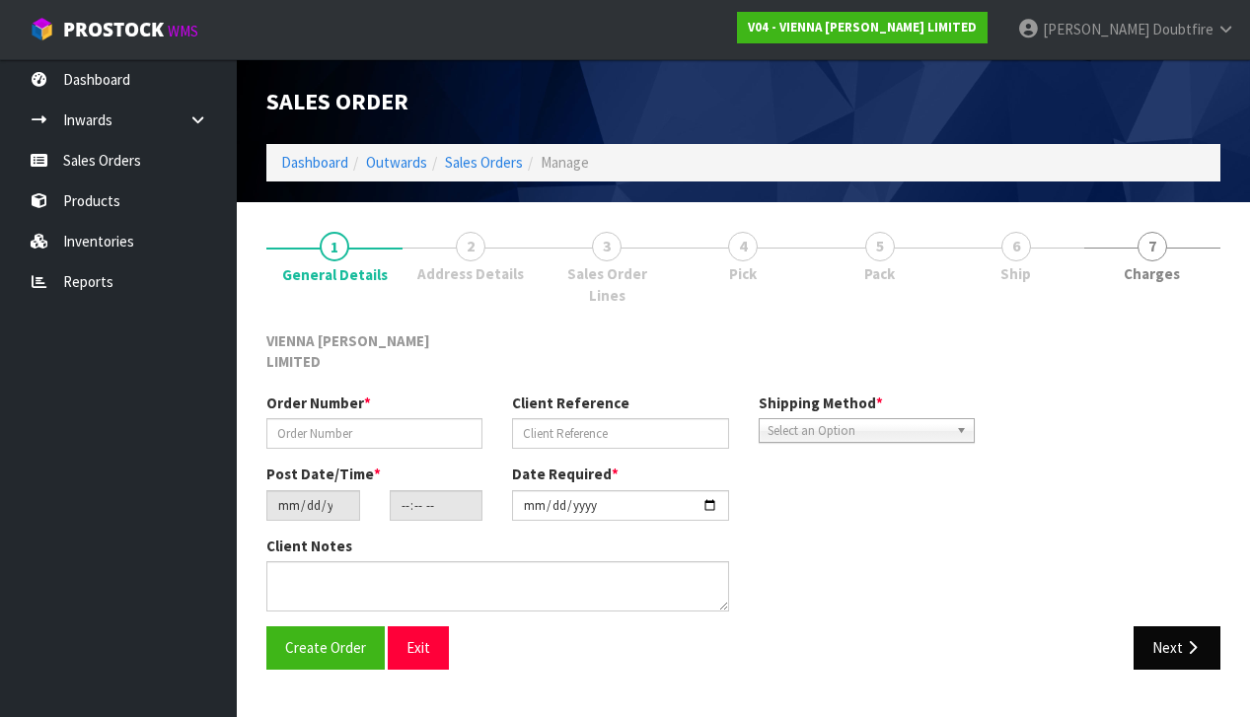
type input "AGRO1007-9"
type input "[PERSON_NAME][GEOGRAPHIC_DATA]"
type input "[DATE]"
type input "12:41:00.000"
type input "[DATE]"
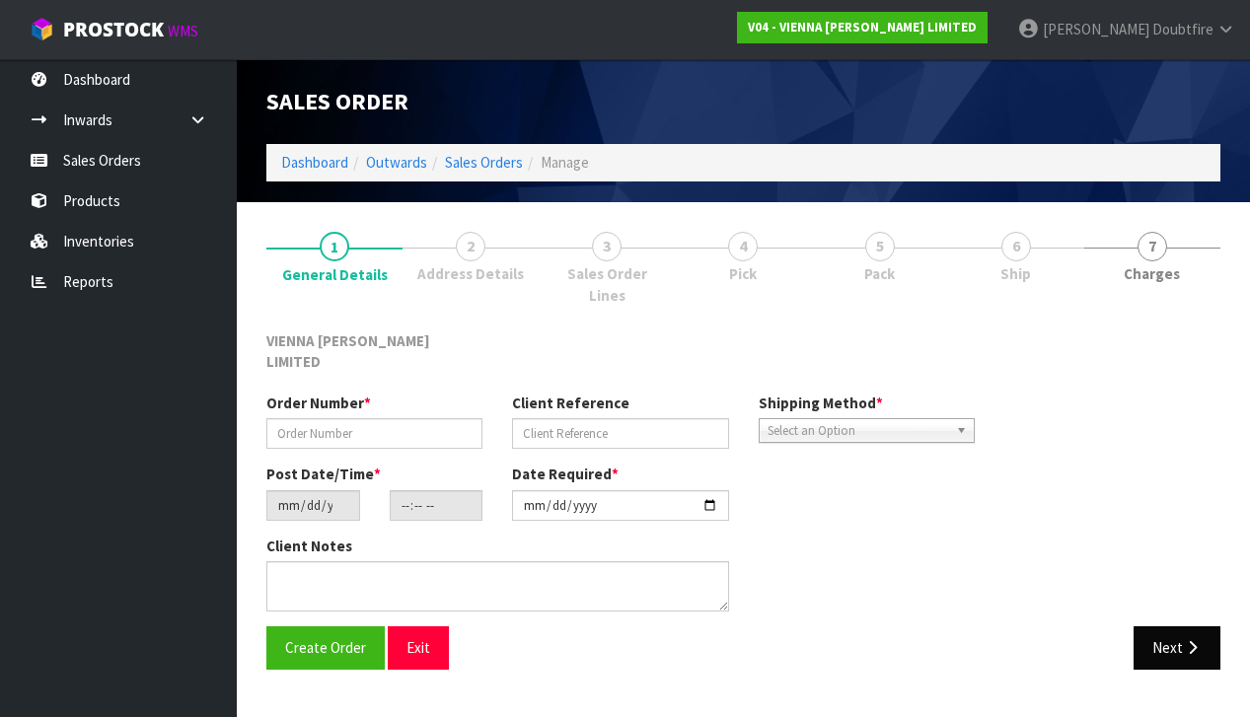
type textarea "[PERSON_NAME][GEOGRAPHIC_DATA]"
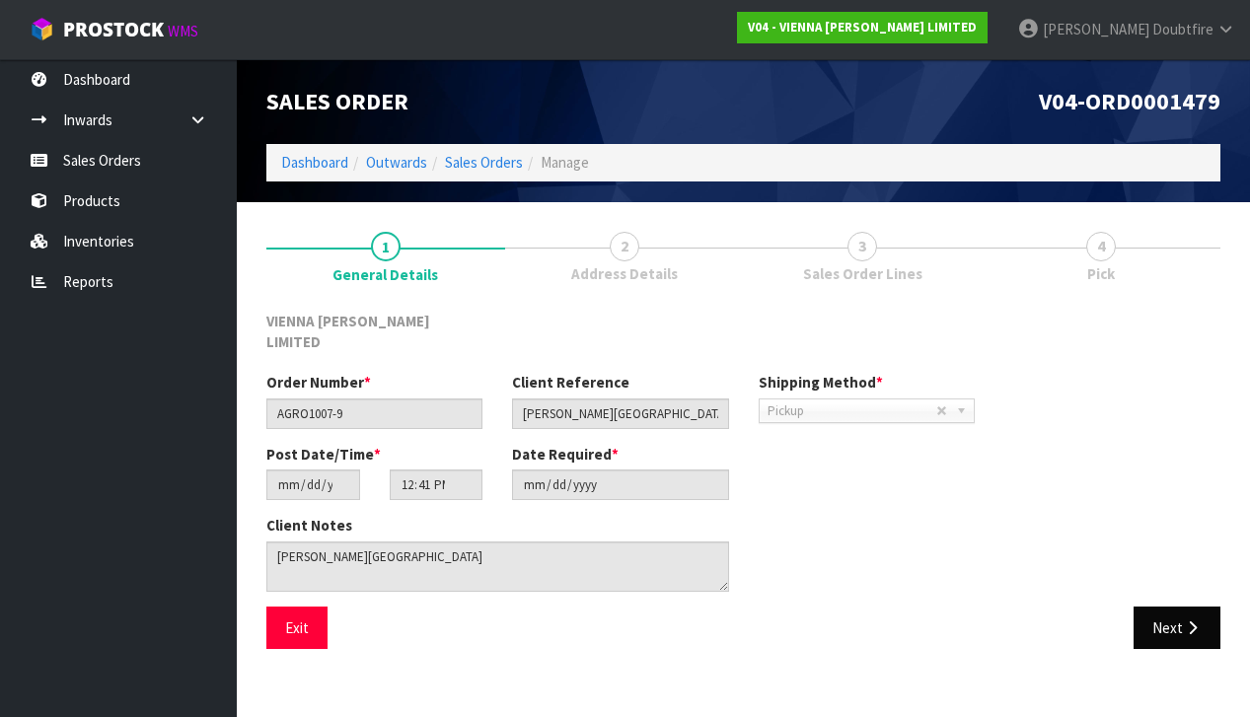
click at [1176, 608] on button "Next" at bounding box center [1176, 628] width 87 height 42
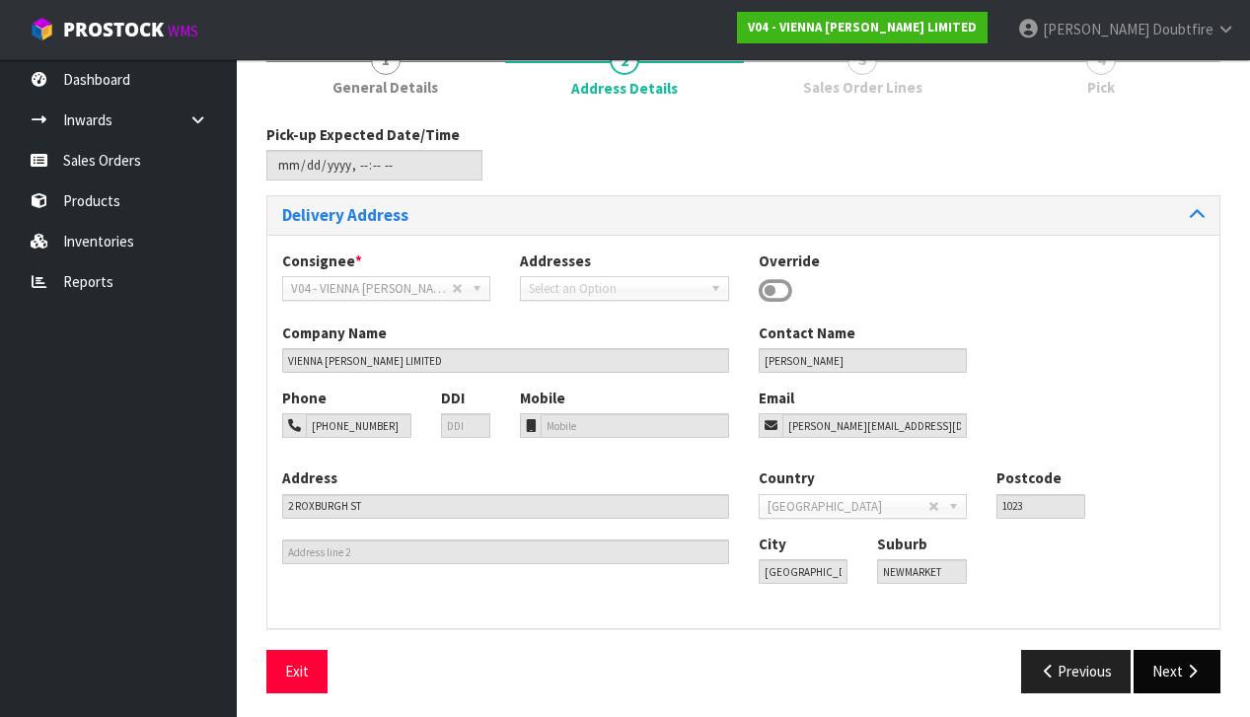
scroll to position [185, 0]
click at [1187, 651] on button "Next" at bounding box center [1176, 672] width 87 height 42
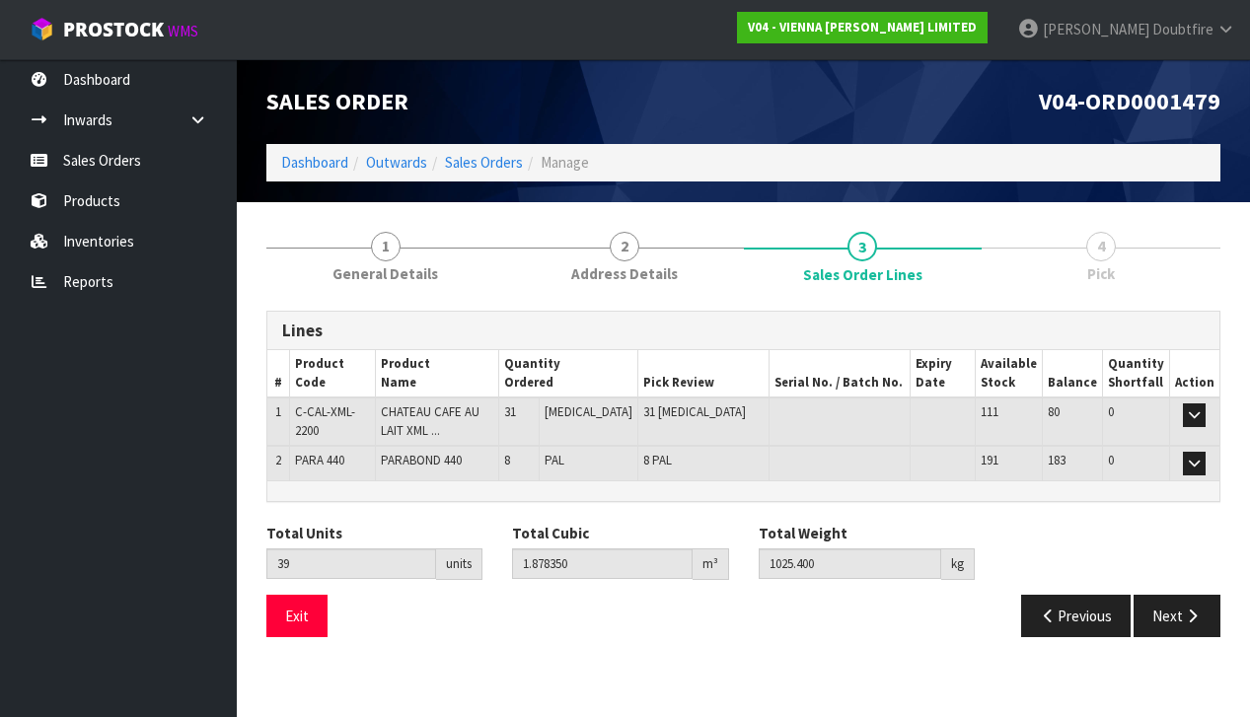
scroll to position [0, 0]
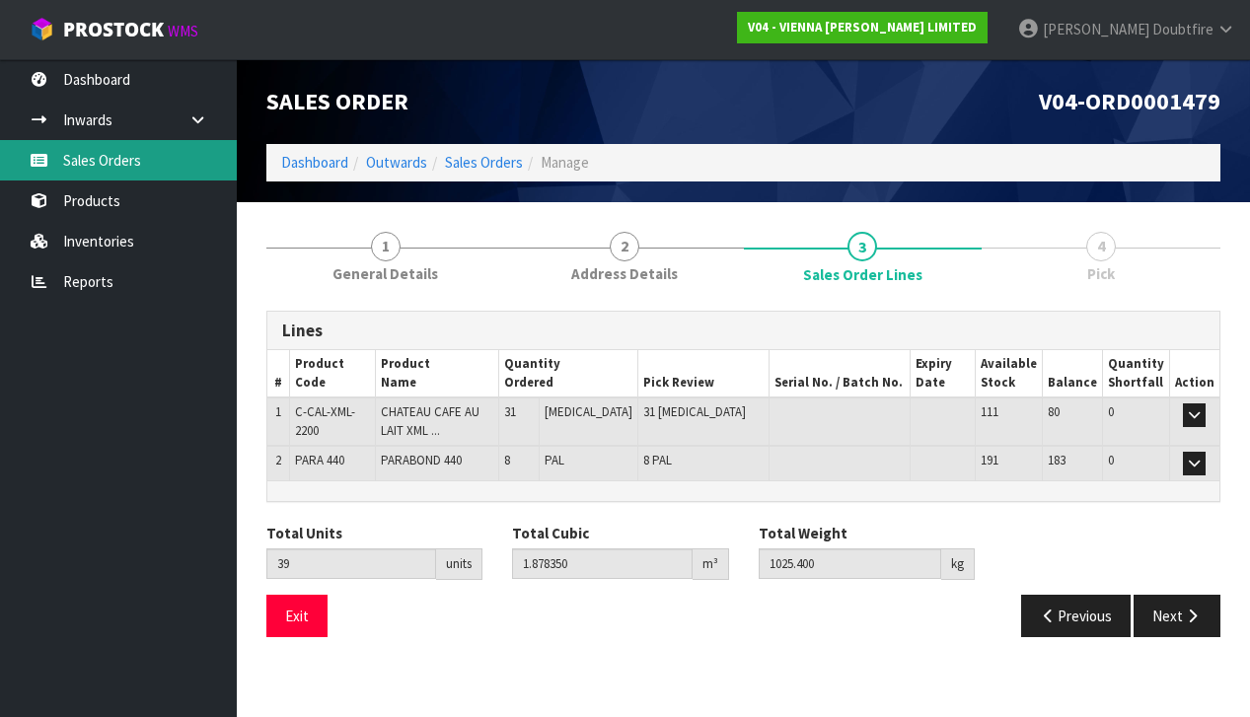
click at [106, 158] on link "Sales Orders" at bounding box center [118, 160] width 237 height 40
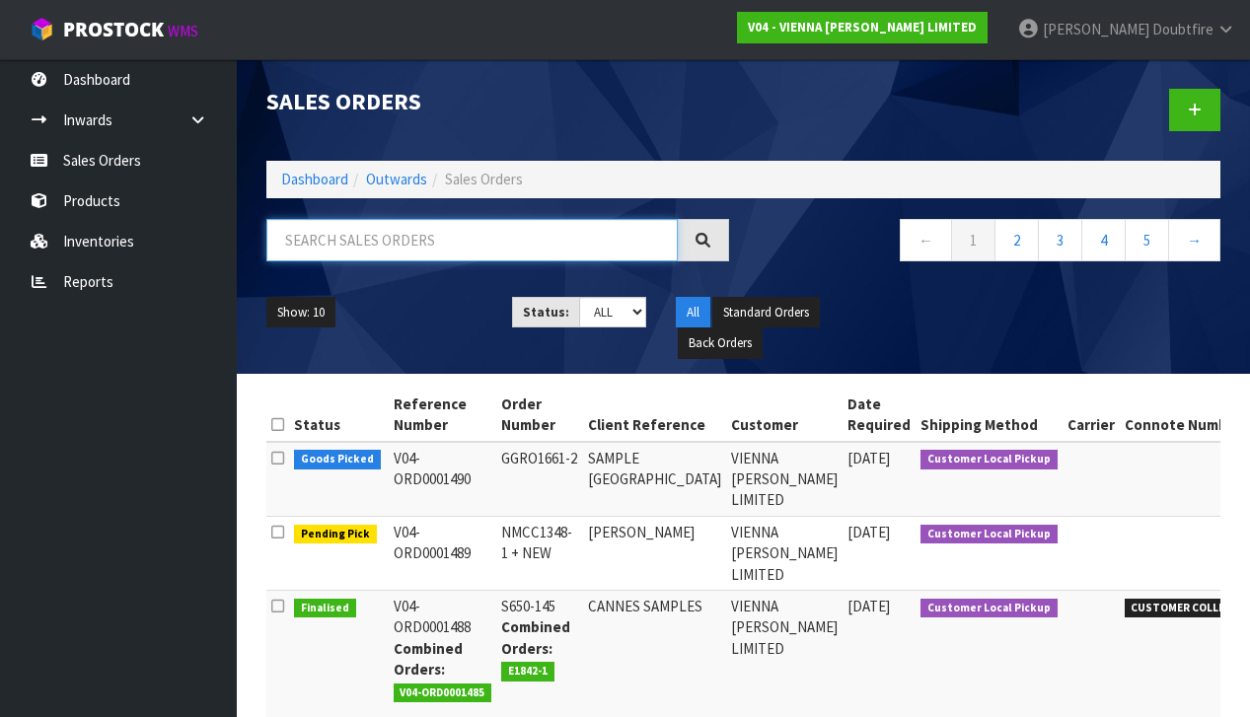
click at [330, 244] on input "text" at bounding box center [471, 240] width 411 height 42
type input "RENOVATION WORKS"
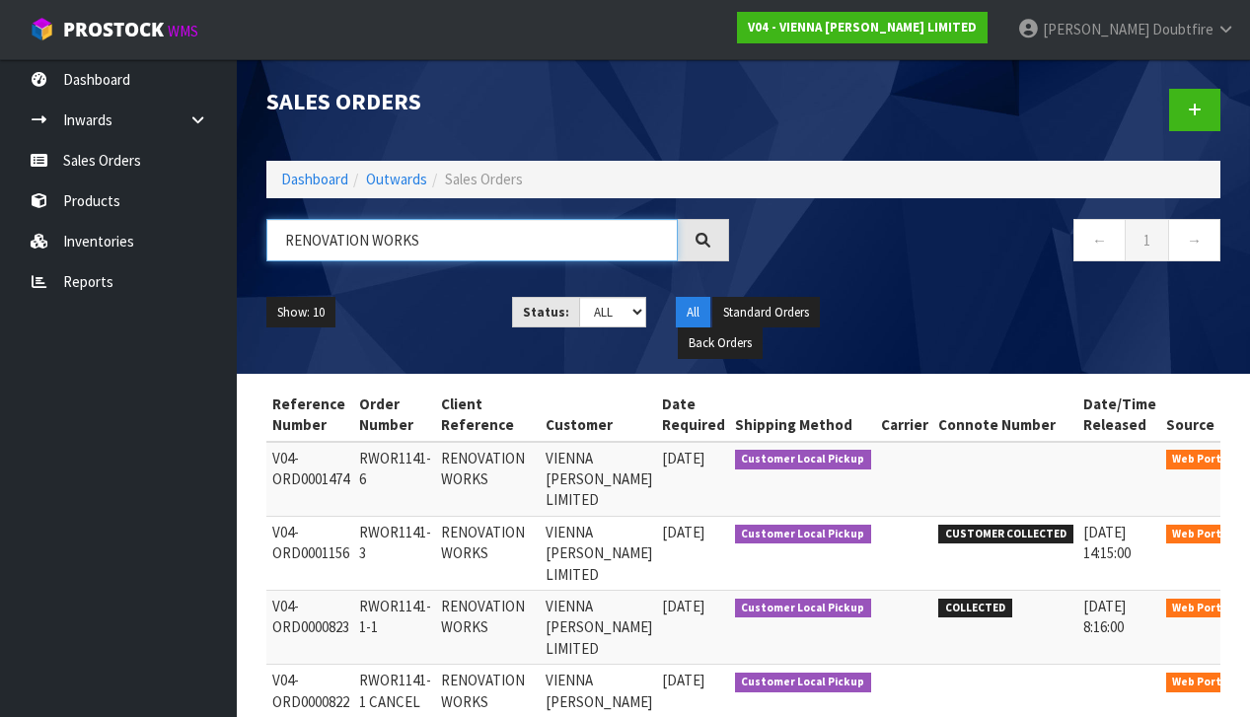
scroll to position [0, 97]
click at [1249, 457] on icon at bounding box center [1271, 463] width 15 height 13
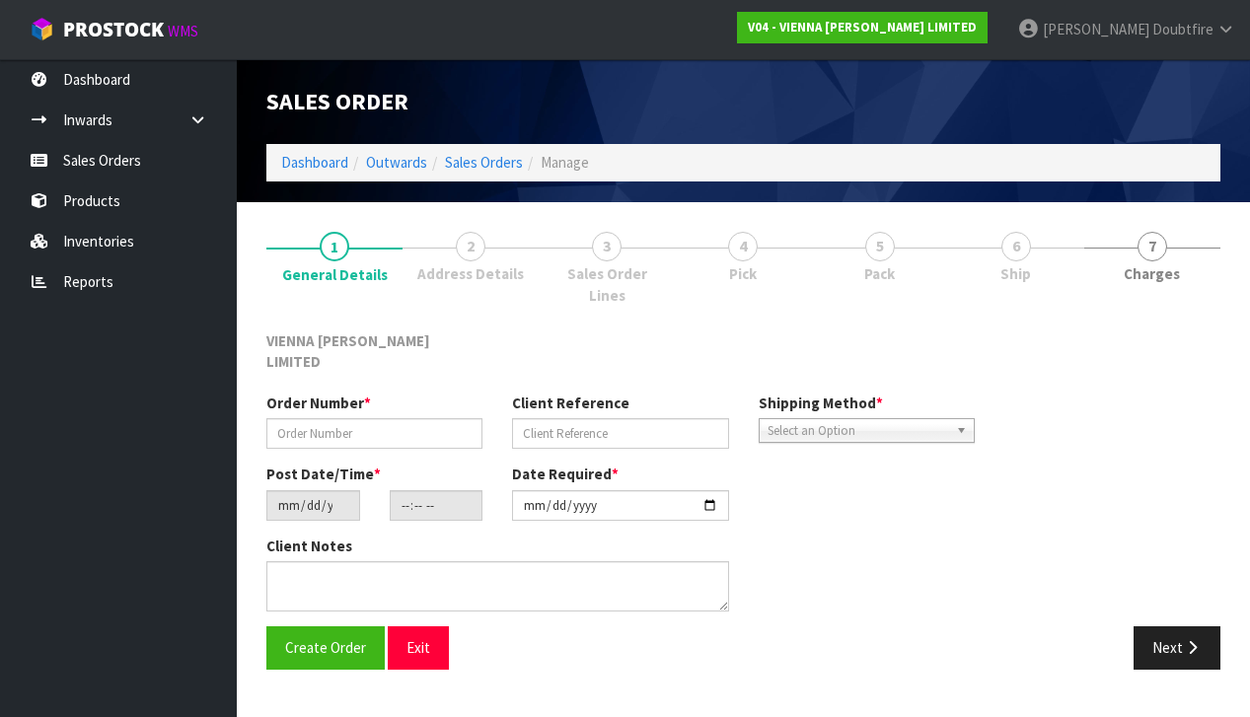
type input "RWOR1141-6"
type input "RENOVATION WORKS"
type input "[DATE]"
type input "15:39:00.000"
type input "[DATE]"
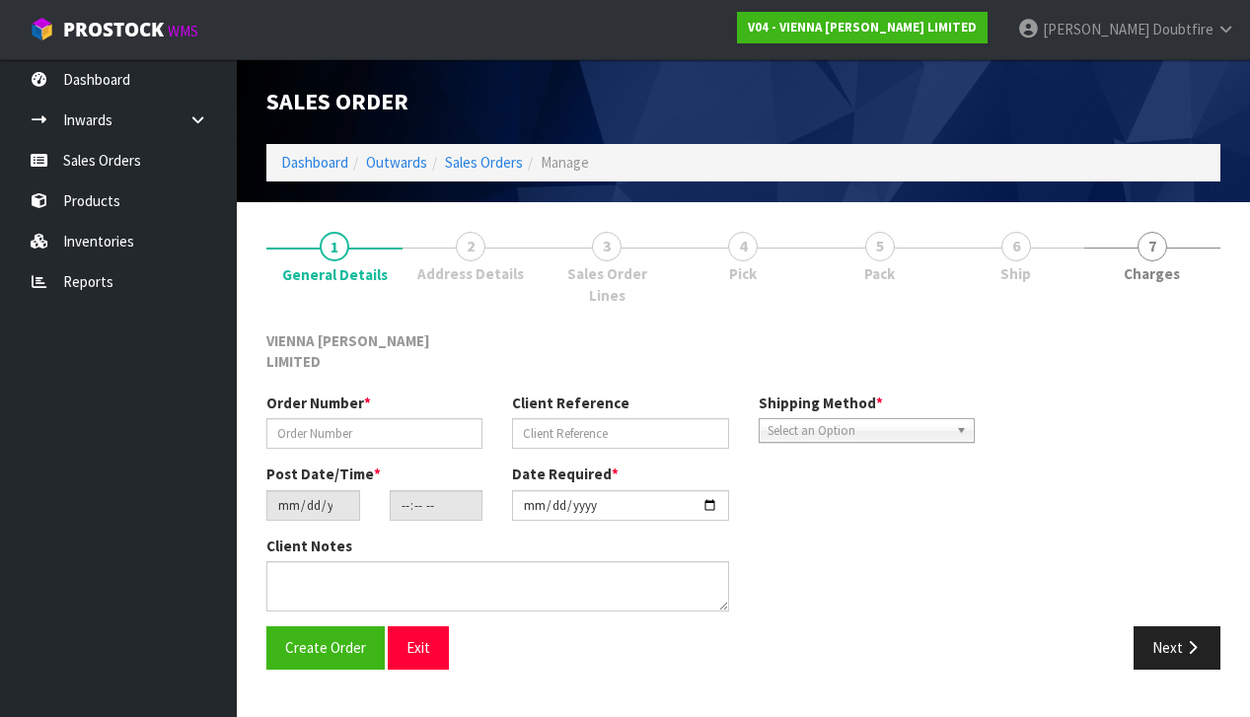
type textarea "RENOVATION WORKS [STREET_ADDRESS]"
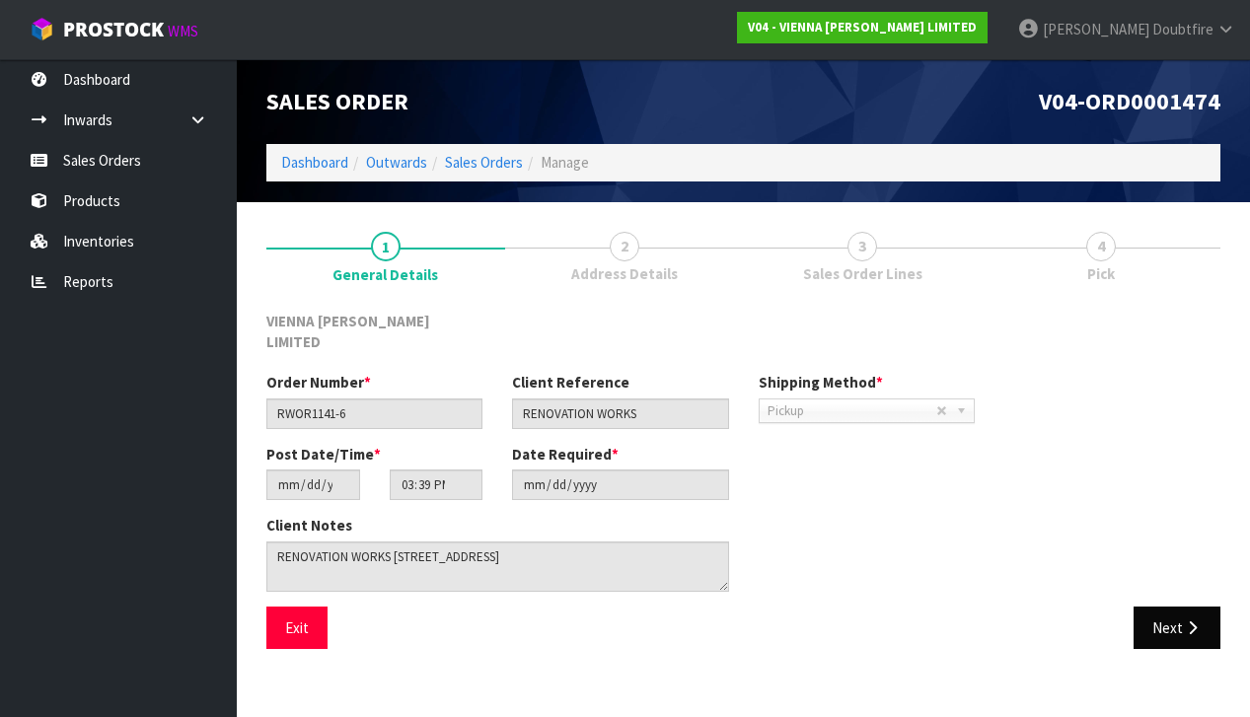
click at [1166, 607] on button "Next" at bounding box center [1176, 628] width 87 height 42
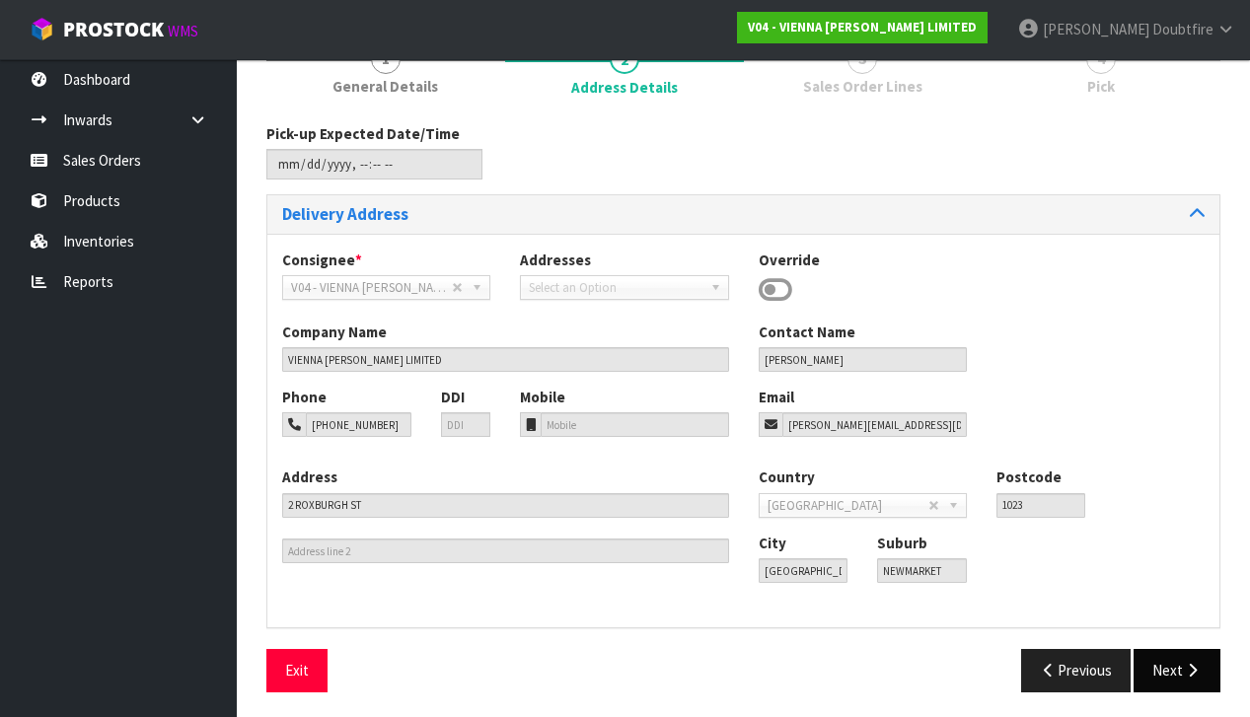
scroll to position [186, 0]
click at [1190, 657] on button "Next" at bounding box center [1176, 671] width 87 height 42
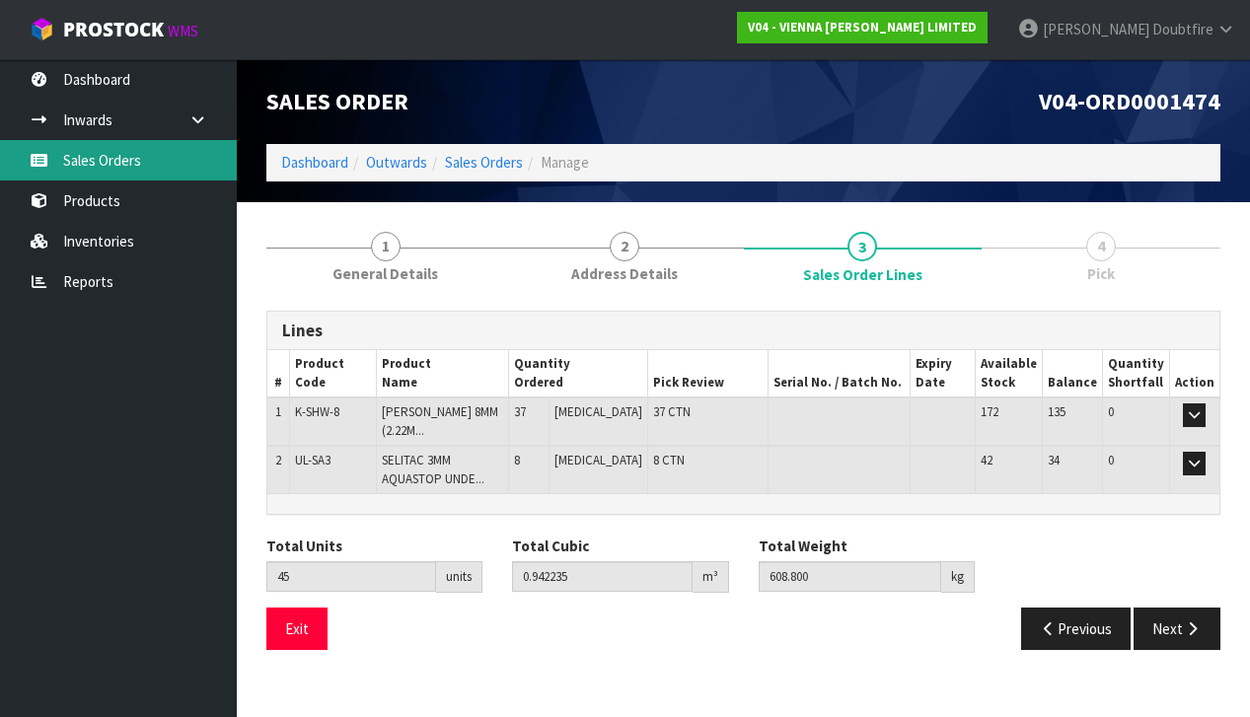
click at [96, 166] on link "Sales Orders" at bounding box center [118, 160] width 237 height 40
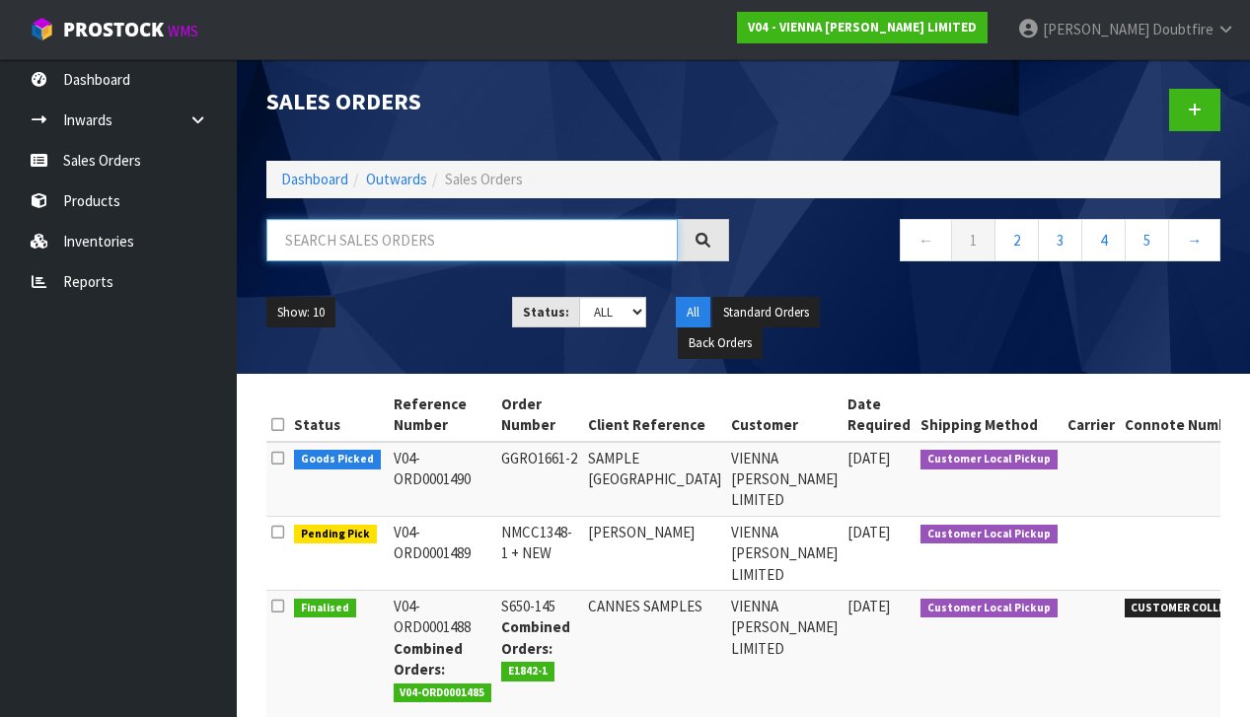
click at [331, 248] on input "text" at bounding box center [471, 240] width 411 height 42
type input "SPATIAL"
